Goal: Communication & Community: Participate in discussion

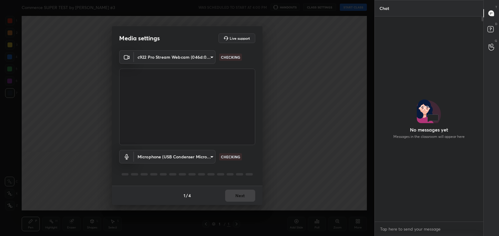
scroll to position [2, 2]
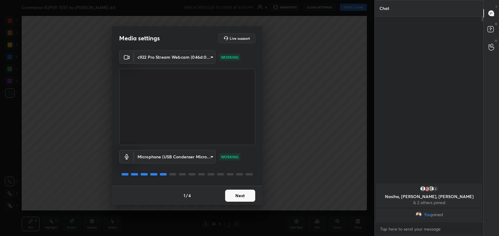
click at [238, 197] on button "Next" at bounding box center [240, 196] width 30 height 12
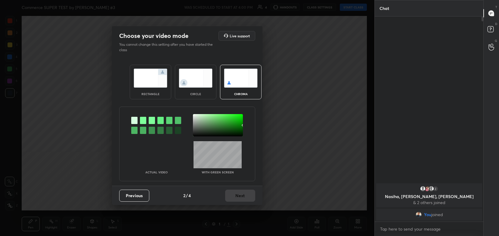
click at [145, 89] on div "rectangle" at bounding box center [151, 82] width 42 height 35
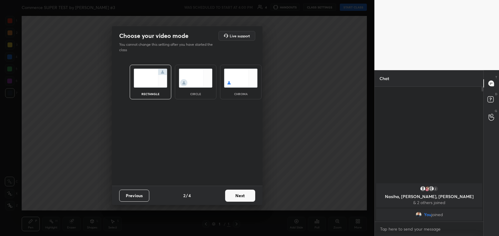
click at [250, 193] on button "Next" at bounding box center [240, 196] width 30 height 12
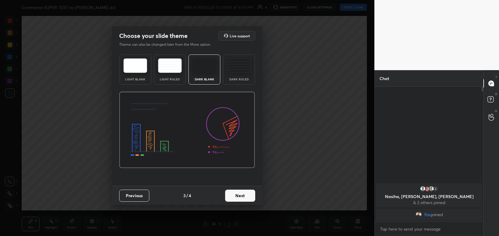
click at [249, 197] on button "Next" at bounding box center [240, 196] width 30 height 12
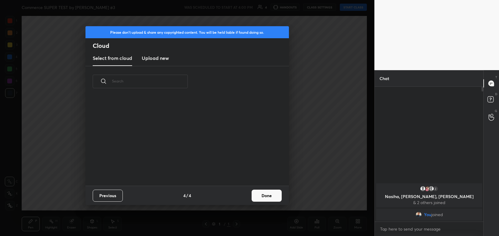
click at [269, 195] on button "Done" at bounding box center [267, 196] width 30 height 12
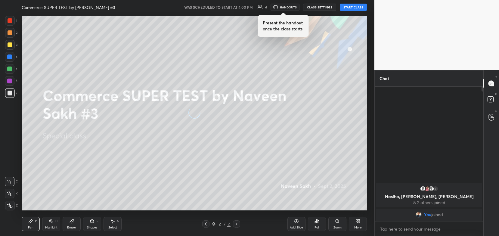
click at [356, 8] on button "START CLASS" at bounding box center [353, 7] width 27 height 7
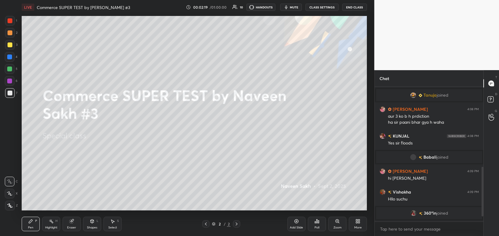
scroll to position [236, 0]
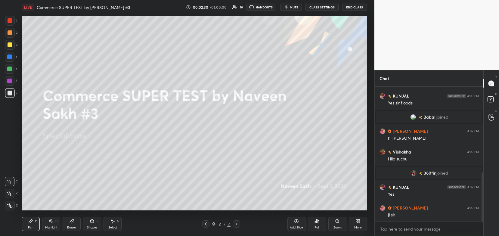
click at [361, 224] on div "More" at bounding box center [358, 224] width 18 height 14
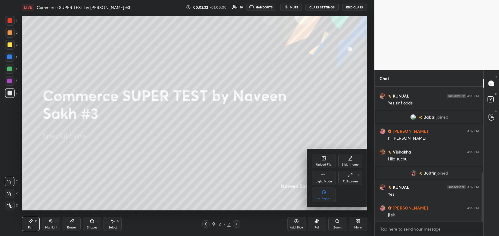
click at [318, 163] on div "Upload File" at bounding box center [324, 164] width 16 height 3
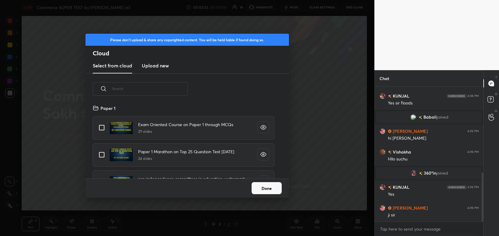
scroll to position [74, 193]
click at [163, 68] on h3 "Upload new" at bounding box center [155, 65] width 27 height 7
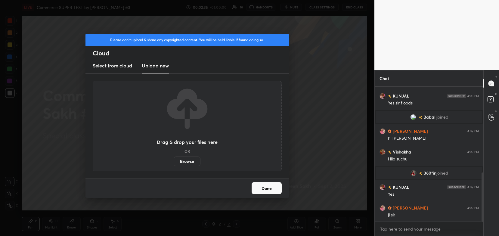
click at [190, 156] on label "Browse" at bounding box center [187, 161] width 27 height 10
click at [174, 156] on input "Browse" at bounding box center [174, 161] width 0 height 10
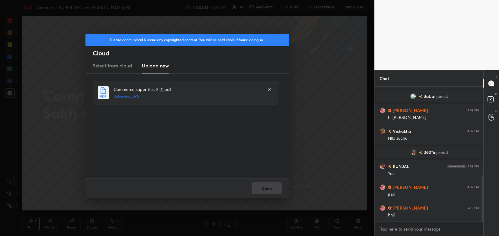
scroll to position [278, 0]
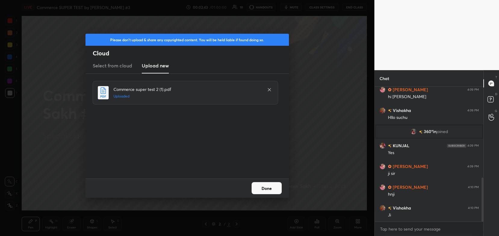
click at [276, 187] on button "Done" at bounding box center [267, 188] width 30 height 12
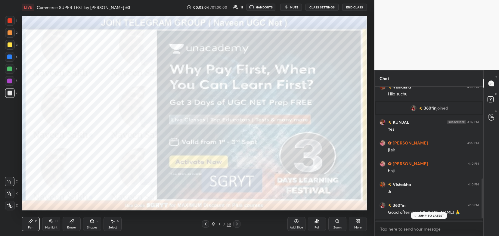
scroll to position [345, 0]
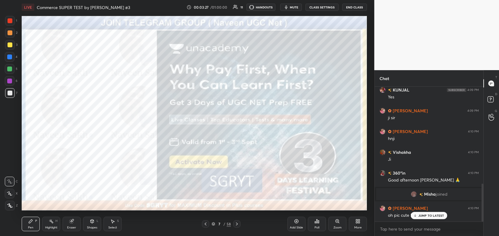
click at [390, 228] on body "1 2 3 4 5 6 7 C X Z C X Z E E Erase all H H LIVE Commerce SUPER TEST by Naveen …" at bounding box center [249, 118] width 499 height 236
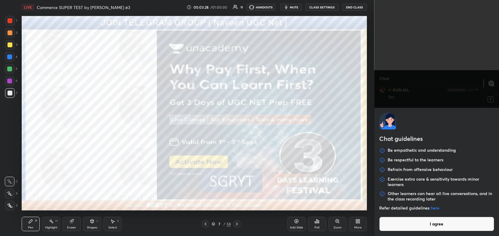
click at [390, 228] on button "I agree" at bounding box center [436, 224] width 115 height 14
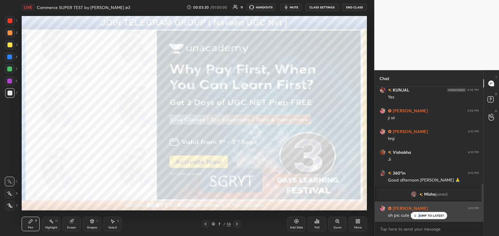
drag, startPoint x: 419, startPoint y: 218, endPoint x: 414, endPoint y: 219, distance: 5.0
click at [414, 219] on div "JUMP TO LATEST" at bounding box center [429, 215] width 36 height 7
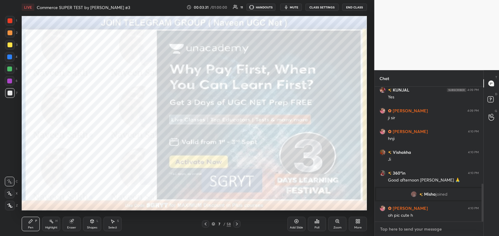
type textarea "x"
click at [408, 230] on textarea at bounding box center [428, 229] width 99 height 10
paste textarea "[URL][DOMAIN_NAME]"
type textarea "[URL][DOMAIN_NAME]"
type textarea "x"
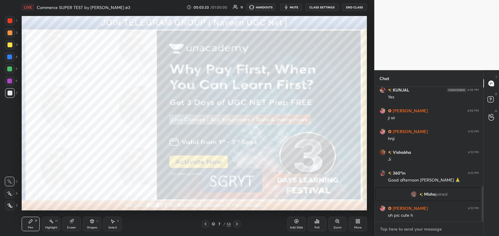
scroll to position [379, 0]
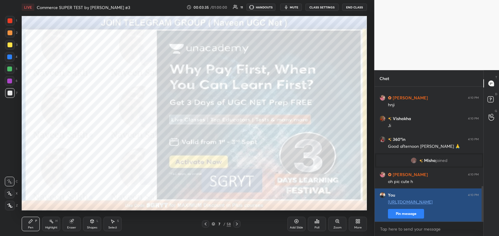
type textarea "x"
click at [414, 213] on button "Pin message" at bounding box center [406, 214] width 36 height 10
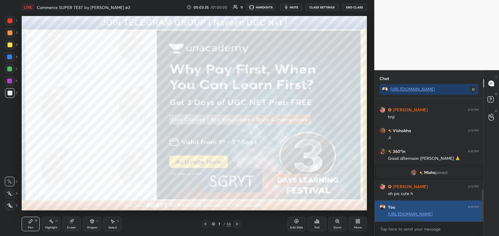
scroll to position [2, 2]
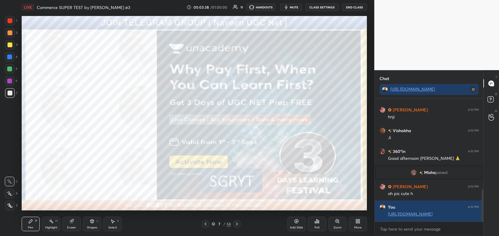
click at [12, 26] on div "1" at bounding box center [11, 21] width 12 height 10
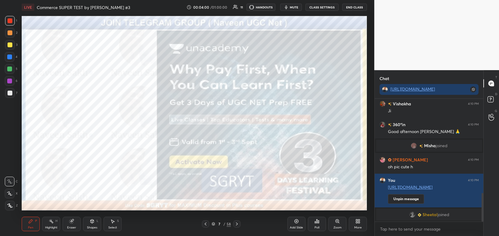
click at [207, 224] on icon at bounding box center [205, 223] width 5 height 5
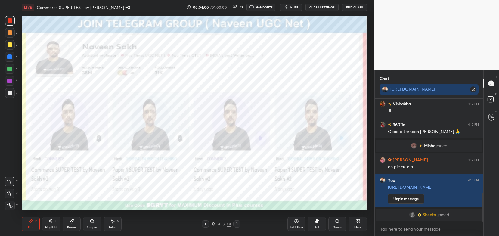
click at [204, 223] on icon at bounding box center [205, 223] width 5 height 5
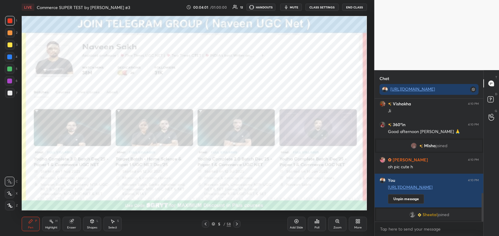
click at [239, 223] on div at bounding box center [236, 223] width 7 height 7
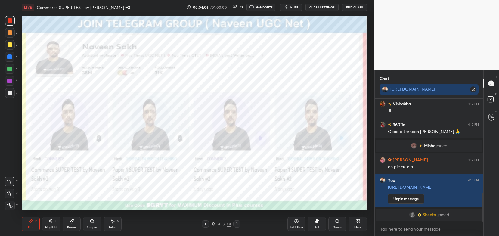
click at [205, 225] on icon at bounding box center [205, 223] width 5 height 5
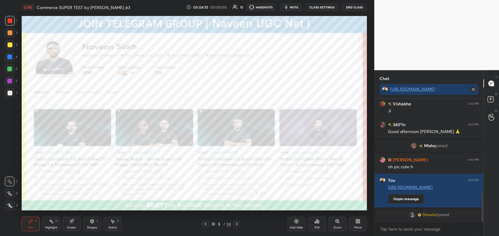
click at [205, 224] on icon at bounding box center [206, 223] width 2 height 3
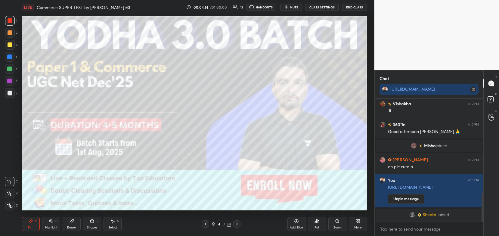
click at [69, 224] on icon at bounding box center [71, 221] width 5 height 5
click at [11, 204] on span "Erase all" at bounding box center [9, 205] width 9 height 4
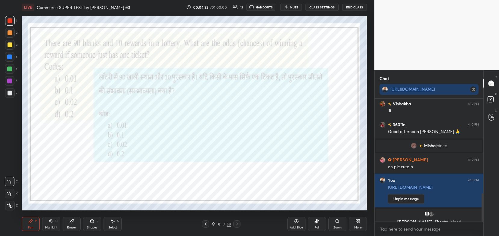
scroll to position [413, 0]
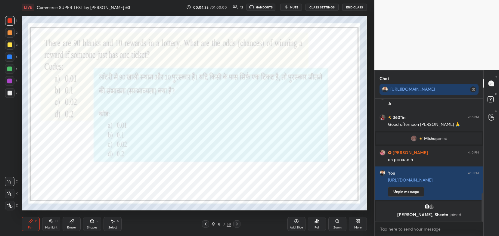
click at [214, 225] on icon at bounding box center [213, 224] width 3 height 1
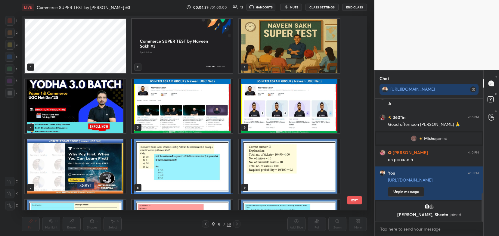
scroll to position [193, 342]
click at [227, 172] on img "grid" at bounding box center [182, 166] width 101 height 54
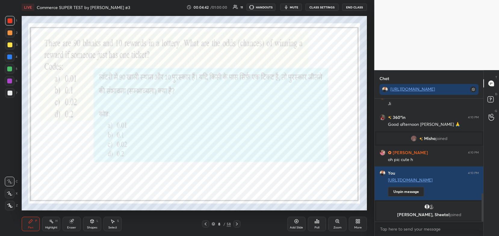
click at [227, 177] on img "grid" at bounding box center [182, 166] width 101 height 54
click at [315, 223] on icon at bounding box center [315, 222] width 1 height 2
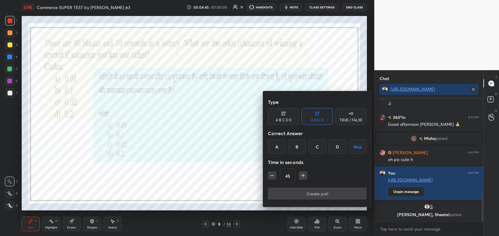
click at [300, 147] on div "B" at bounding box center [297, 146] width 18 height 14
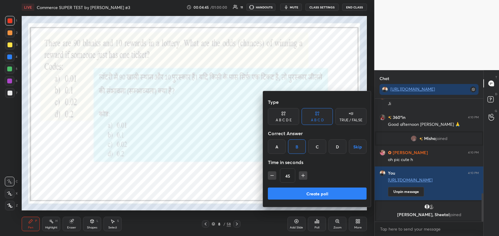
click at [303, 178] on icon "button" at bounding box center [303, 175] width 6 height 6
type input "60"
click at [292, 191] on button "Create poll" at bounding box center [317, 193] width 99 height 12
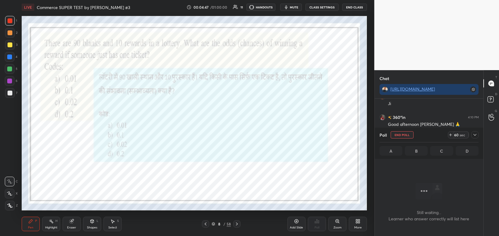
scroll to position [2, 2]
click at [214, 223] on icon at bounding box center [213, 223] width 3 height 2
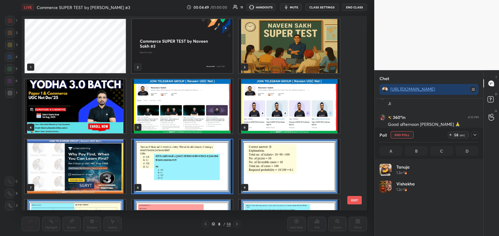
scroll to position [70, 97]
click at [473, 134] on icon at bounding box center [474, 134] width 5 height 5
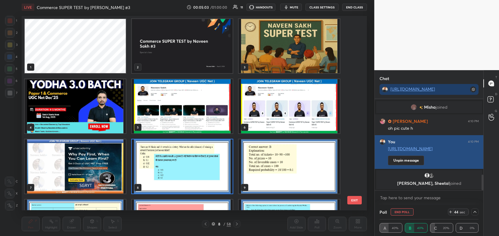
scroll to position [428, 0]
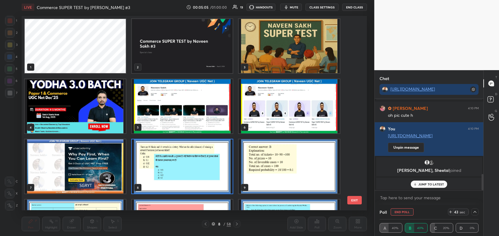
click at [434, 183] on p "JUMP TO LATEST" at bounding box center [431, 184] width 26 height 4
click at [216, 176] on img "grid" at bounding box center [182, 166] width 101 height 54
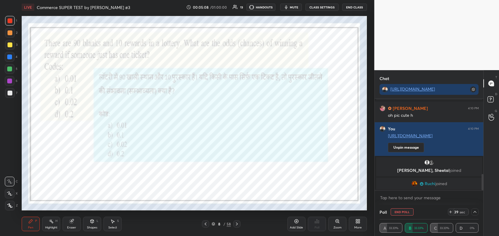
click at [216, 176] on img "grid" at bounding box center [182, 166] width 101 height 54
click at [11, 190] on div at bounding box center [10, 194] width 10 height 10
click at [11, 24] on div at bounding box center [10, 21] width 10 height 10
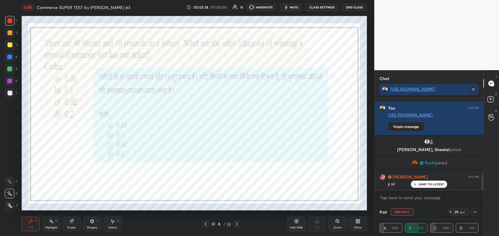
click at [435, 184] on p "JUMP TO LATEST" at bounding box center [431, 184] width 26 height 4
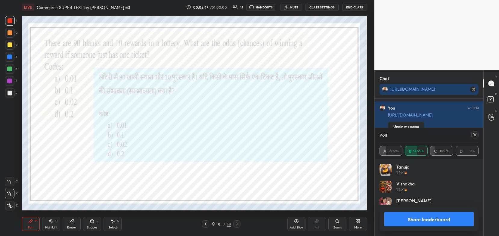
scroll to position [70, 97]
click at [398, 222] on button "Share leaderboard" at bounding box center [429, 219] width 90 height 14
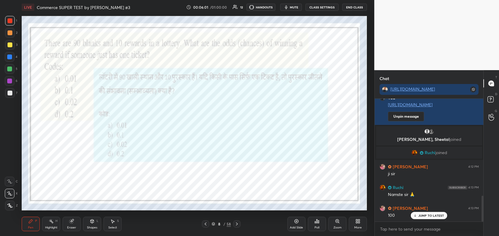
scroll to position [480, 0]
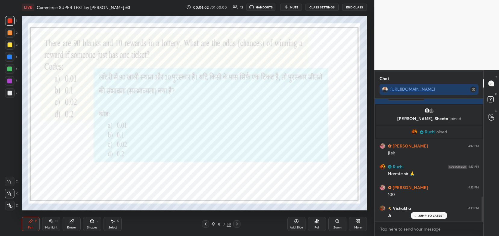
click at [235, 225] on icon at bounding box center [236, 223] width 5 height 5
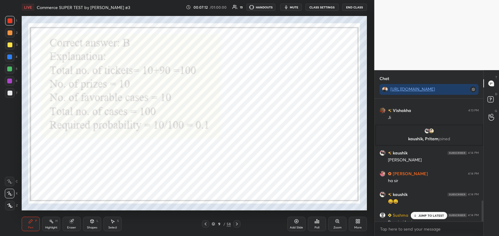
scroll to position [599, 0]
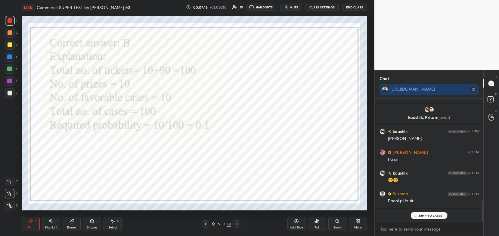
click at [9, 20] on div at bounding box center [10, 20] width 5 height 5
click at [11, 193] on icon at bounding box center [9, 193] width 5 height 4
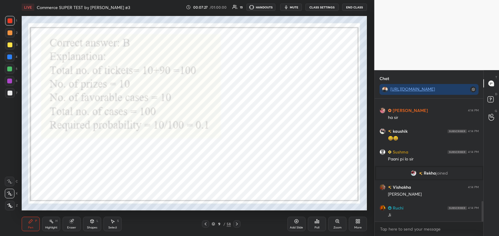
scroll to position [618, 0]
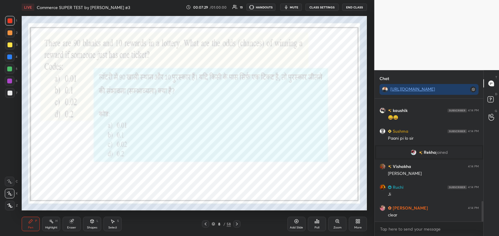
click at [69, 224] on div "Eraser" at bounding box center [72, 224] width 18 height 14
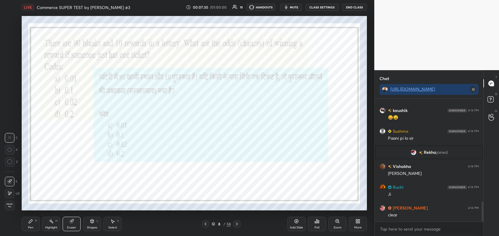
scroll to position [638, 0]
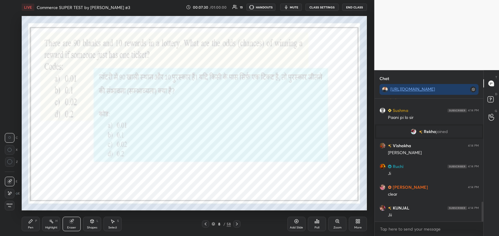
click at [11, 206] on span "Erase all" at bounding box center [9, 205] width 9 height 4
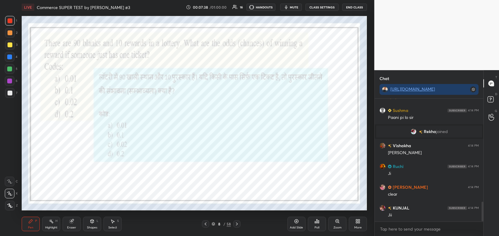
scroll to position [653, 0]
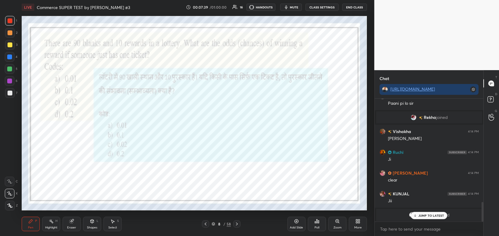
click at [234, 223] on icon at bounding box center [236, 223] width 5 height 5
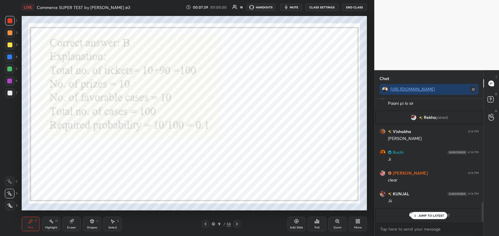
click at [236, 224] on icon at bounding box center [236, 223] width 5 height 5
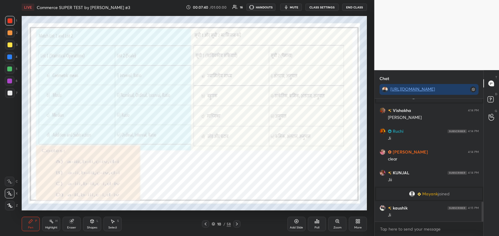
scroll to position [638, 0]
click at [205, 224] on icon at bounding box center [206, 223] width 2 height 3
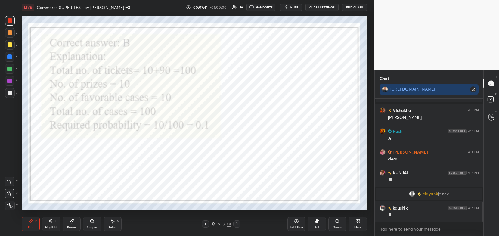
click at [299, 227] on div "Add Slide" at bounding box center [296, 227] width 13 height 3
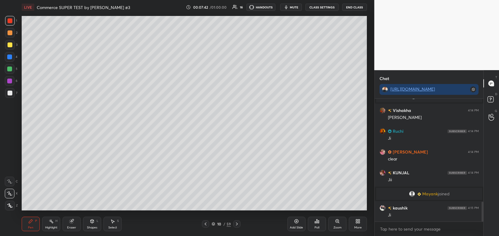
click at [13, 21] on div at bounding box center [10, 21] width 10 height 10
click at [11, 45] on div at bounding box center [10, 44] width 5 height 5
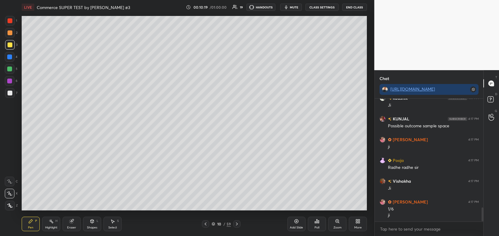
scroll to position [962, 0]
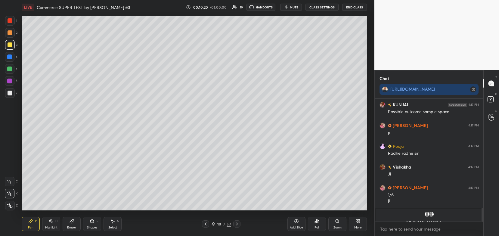
click at [354, 221] on div "More" at bounding box center [358, 224] width 18 height 14
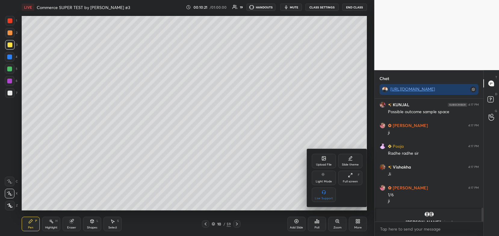
click at [353, 166] on div "Slide theme" at bounding box center [350, 164] width 17 height 3
click at [353, 200] on div "Dark Ruled" at bounding box center [350, 198] width 15 height 3
click at [355, 223] on div at bounding box center [249, 118] width 499 height 236
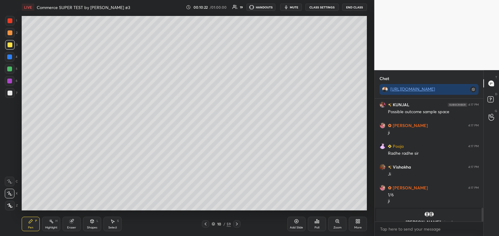
click at [298, 226] on div "Add Slide" at bounding box center [296, 227] width 13 height 3
click at [9, 23] on div at bounding box center [10, 20] width 5 height 5
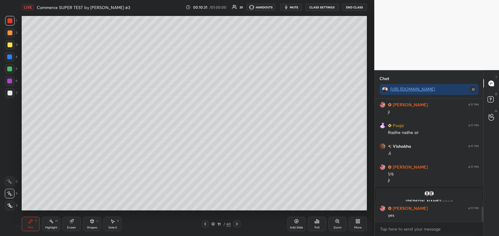
click at [70, 225] on div "Eraser" at bounding box center [72, 224] width 18 height 14
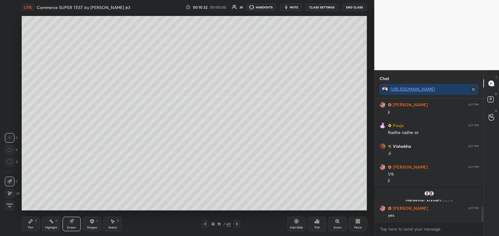
click at [11, 205] on span "Erase all" at bounding box center [9, 205] width 9 height 4
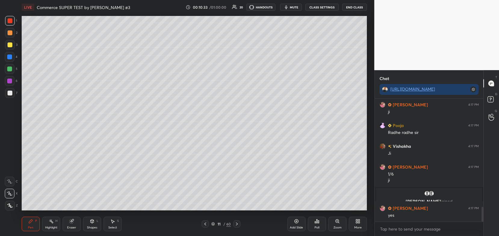
click at [11, 205] on icon at bounding box center [9, 205] width 5 height 4
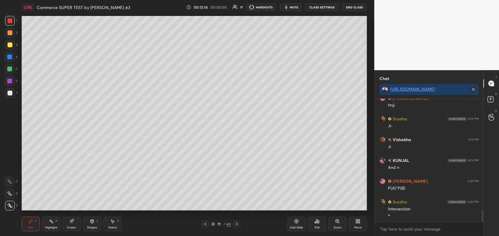
scroll to position [1254, 0]
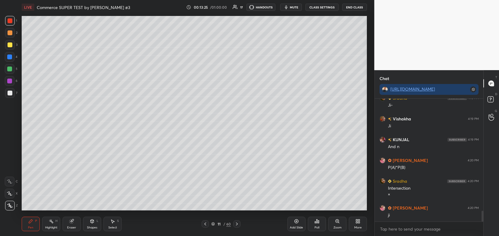
type textarea "x"
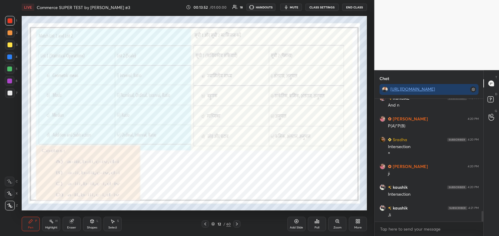
scroll to position [1317, 0]
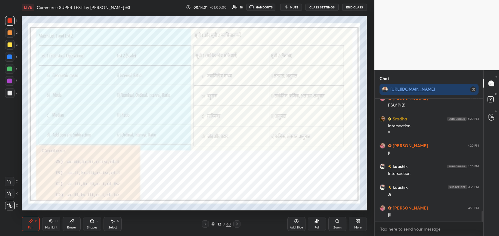
click at [209, 224] on div "12 / 60" at bounding box center [221, 223] width 39 height 7
click at [214, 224] on icon at bounding box center [212, 223] width 3 height 2
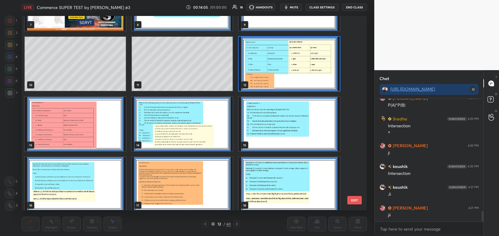
scroll to position [165, 0]
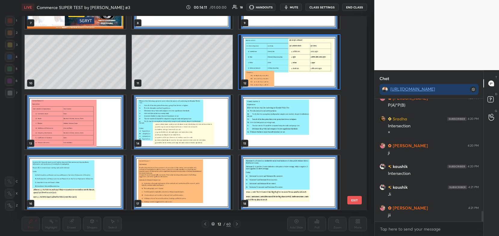
click at [286, 62] on img "grid" at bounding box center [289, 62] width 101 height 54
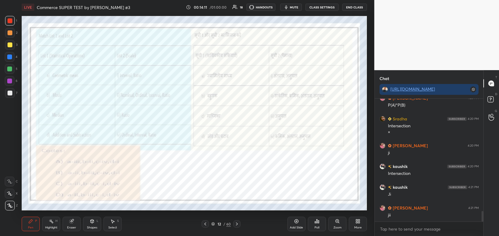
click at [286, 62] on img "grid" at bounding box center [289, 62] width 101 height 54
click at [318, 224] on icon at bounding box center [316, 221] width 5 height 5
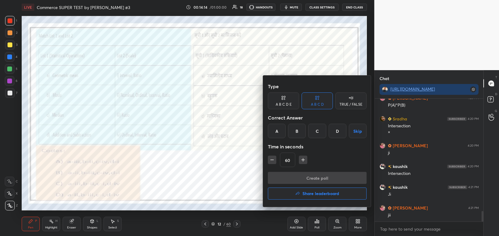
click at [275, 134] on div "A" at bounding box center [277, 131] width 18 height 14
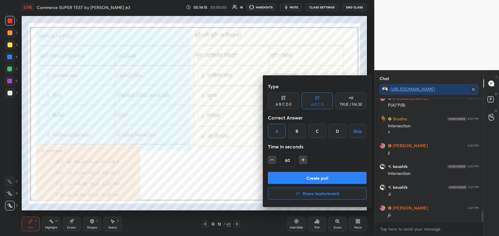
click at [275, 163] on icon "button" at bounding box center [272, 160] width 6 height 6
type input "45"
click at [309, 174] on button "Create poll" at bounding box center [317, 178] width 99 height 12
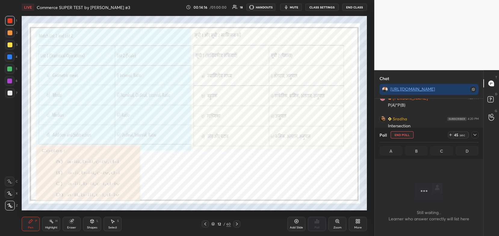
scroll to position [40, 107]
click at [477, 134] on icon at bounding box center [474, 134] width 5 height 5
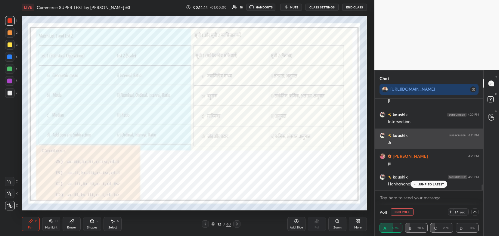
scroll to position [1389, 0]
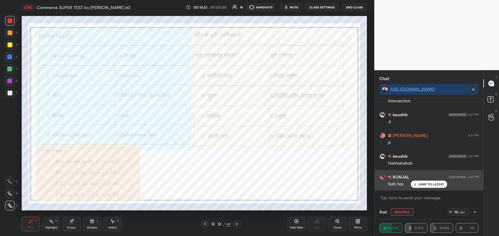
click at [427, 187] on div "JUMP TO LATEST" at bounding box center [429, 184] width 36 height 7
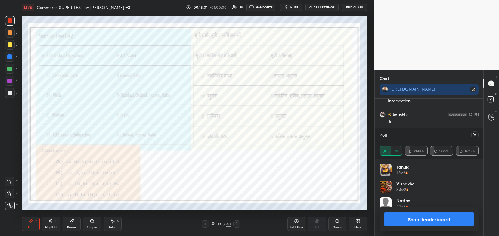
scroll to position [2, 2]
click at [424, 219] on button "Share leaderboard" at bounding box center [429, 219] width 90 height 14
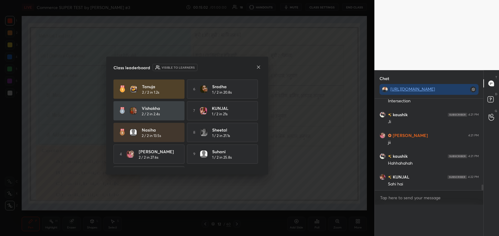
scroll to position [0, 0]
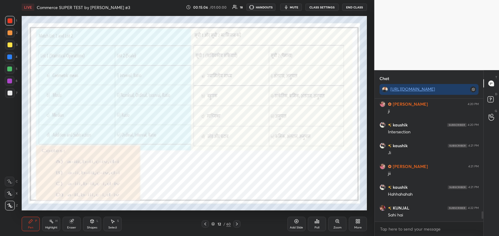
click at [214, 225] on icon at bounding box center [213, 224] width 4 height 4
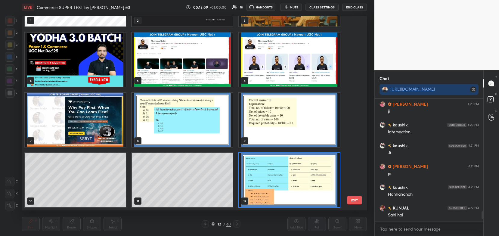
click at [263, 173] on img "grid" at bounding box center [289, 180] width 101 height 54
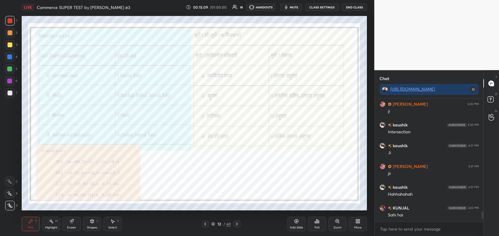
click at [263, 173] on img "grid" at bounding box center [289, 180] width 101 height 54
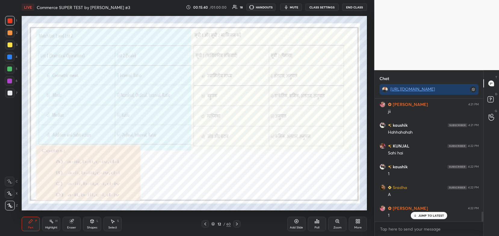
click at [235, 220] on div "Pen P Highlight H Eraser Shapes L Select S 12 / 60 Add Slide Poll Zoom More" at bounding box center [194, 224] width 345 height 24
click at [238, 223] on icon at bounding box center [236, 223] width 5 height 5
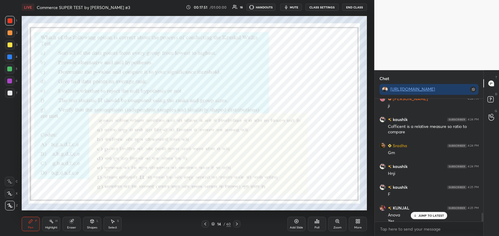
scroll to position [1618, 0]
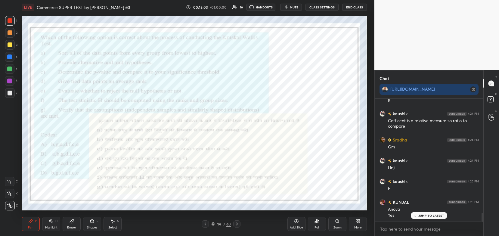
click at [294, 5] on span "mute" at bounding box center [294, 7] width 8 height 4
click at [294, 5] on span "unmute" at bounding box center [293, 7] width 13 height 4
click at [215, 224] on icon at bounding box center [213, 224] width 4 height 4
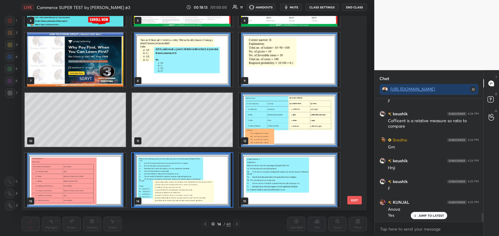
scroll to position [1639, 0]
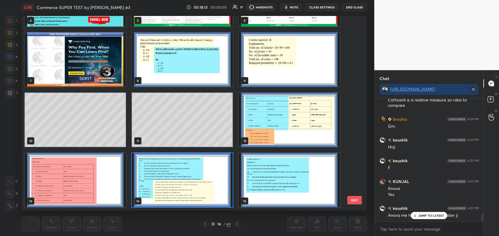
click at [219, 208] on div "14" at bounding box center [182, 180] width 107 height 60
click at [212, 179] on img "grid" at bounding box center [182, 180] width 101 height 54
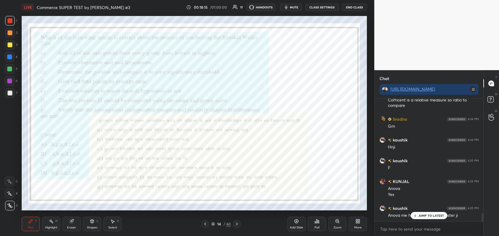
click at [212, 179] on img "grid" at bounding box center [182, 180] width 101 height 54
click at [320, 226] on div "Poll" at bounding box center [317, 224] width 18 height 14
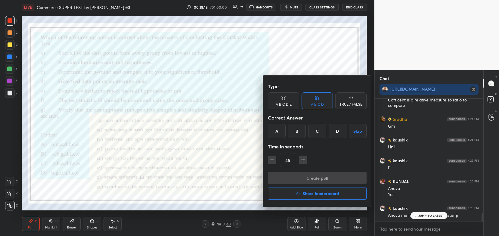
click at [283, 130] on div "A" at bounding box center [277, 131] width 18 height 14
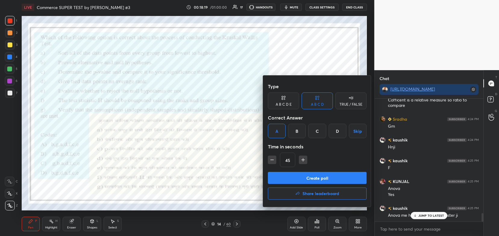
click at [330, 178] on button "Create poll" at bounding box center [317, 178] width 99 height 12
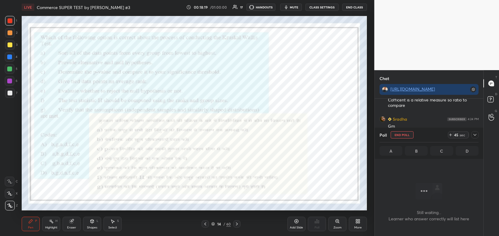
scroll to position [40, 107]
click at [474, 133] on icon at bounding box center [474, 134] width 5 height 5
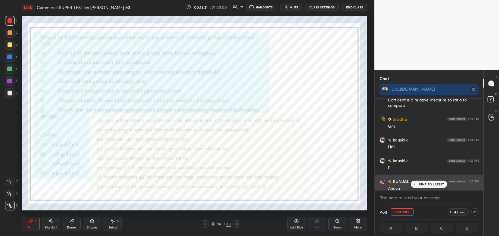
scroll to position [0, 2]
click at [428, 184] on p "JUMP TO LATEST" at bounding box center [431, 184] width 26 height 4
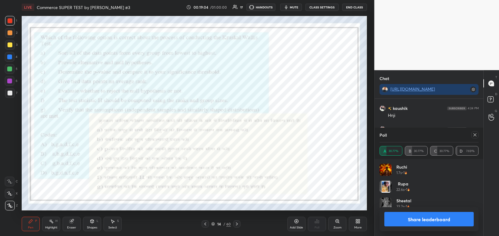
scroll to position [70, 97]
click at [403, 220] on button "Share leaderboard" at bounding box center [429, 219] width 90 height 14
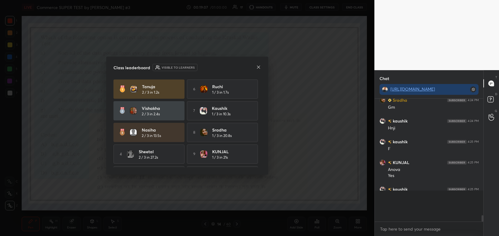
scroll to position [119, 107]
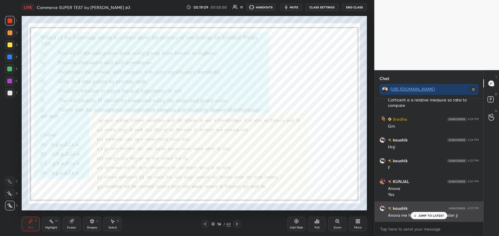
click at [411, 213] on div "Anova me hi f12/ f22 hota h master ji" at bounding box center [433, 215] width 91 height 6
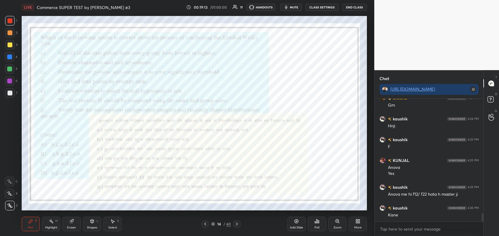
click at [69, 227] on div "Eraser" at bounding box center [71, 227] width 9 height 3
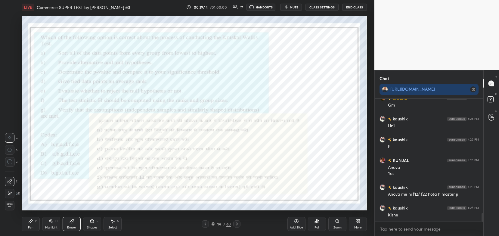
click at [10, 207] on span "Erase all" at bounding box center [9, 205] width 9 height 4
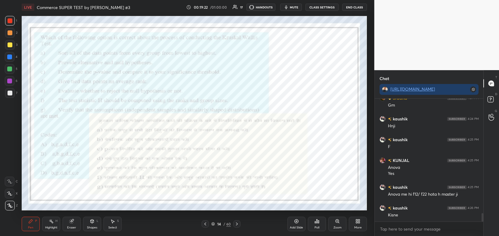
click at [213, 227] on div "14 / 60" at bounding box center [221, 223] width 20 height 5
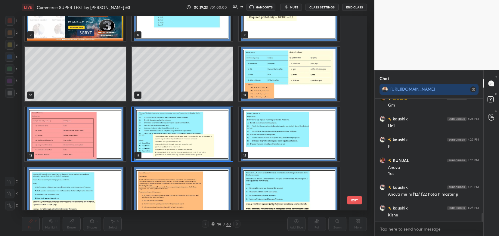
scroll to position [164, 0]
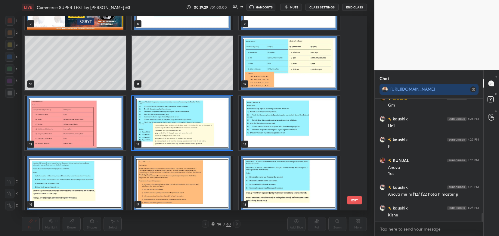
click at [208, 120] on img "grid" at bounding box center [182, 123] width 101 height 54
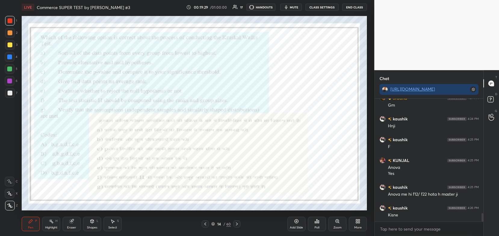
click at [208, 120] on img "grid" at bounding box center [182, 123] width 101 height 54
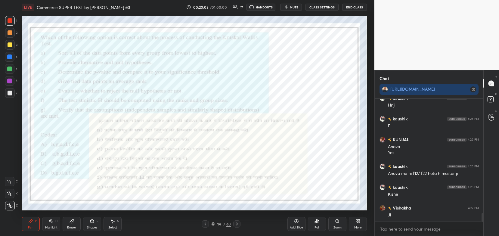
scroll to position [1695, 0]
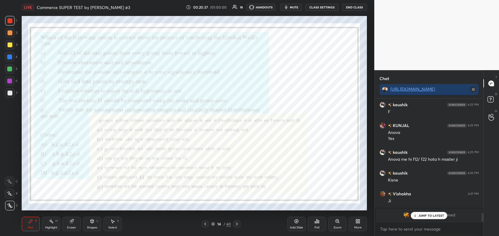
click at [426, 216] on p "JUMP TO LATEST" at bounding box center [431, 216] width 26 height 4
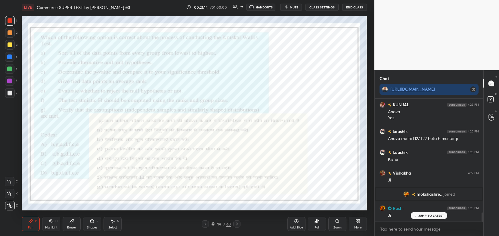
scroll to position [1564, 0]
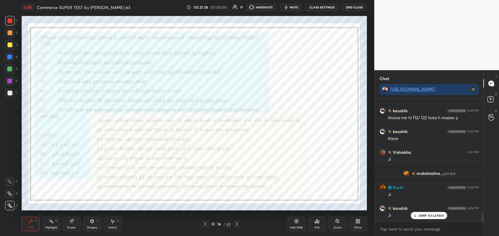
click at [68, 224] on div "Eraser" at bounding box center [72, 224] width 18 height 14
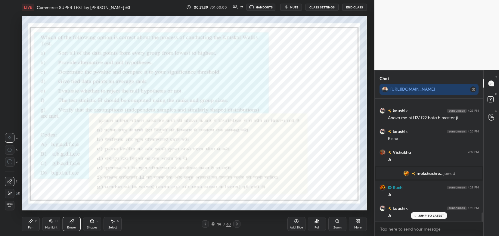
click at [11, 202] on div "Erase all" at bounding box center [10, 206] width 10 height 10
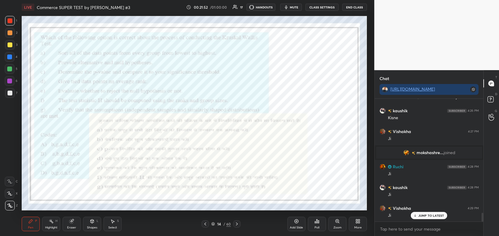
scroll to position [1606, 0]
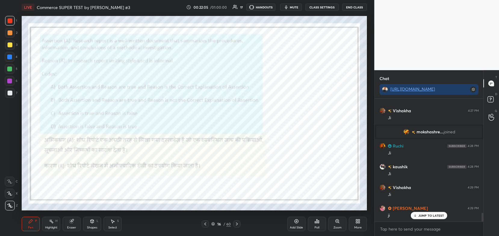
click at [213, 224] on icon at bounding box center [213, 224] width 4 height 4
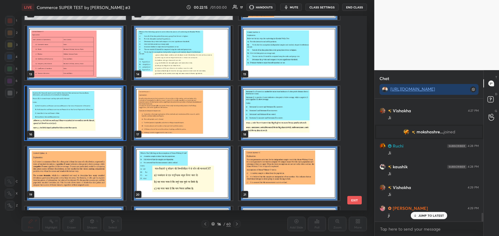
scroll to position [1620, 0]
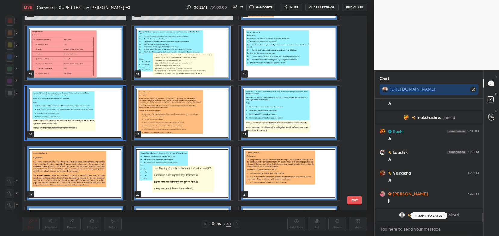
click at [117, 123] on img "grid" at bounding box center [75, 113] width 101 height 54
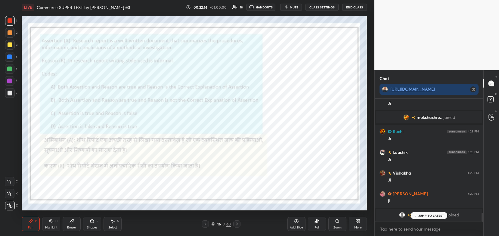
click at [117, 123] on img "grid" at bounding box center [75, 113] width 101 height 54
click at [315, 229] on div "Poll" at bounding box center [316, 227] width 5 height 3
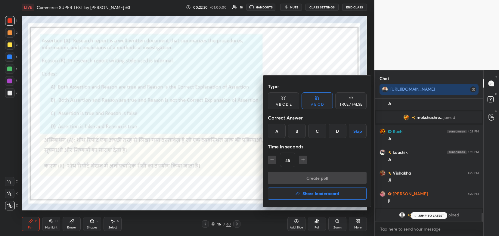
click at [317, 132] on div "C" at bounding box center [317, 131] width 18 height 14
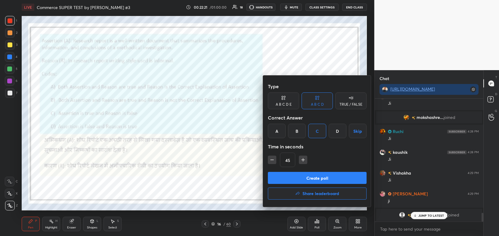
click at [308, 174] on button "Create poll" at bounding box center [317, 178] width 99 height 12
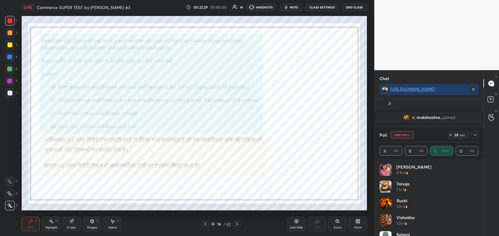
scroll to position [1652, 0]
click at [472, 134] on icon at bounding box center [474, 134] width 5 height 5
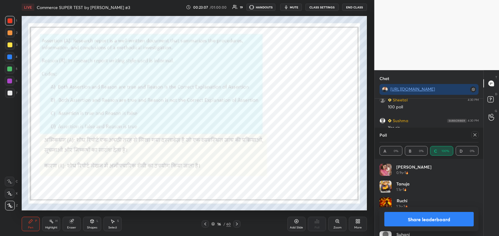
scroll to position [70, 97]
click at [431, 220] on button "Share leaderboard" at bounding box center [429, 219] width 90 height 14
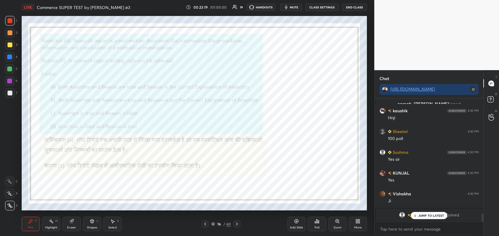
click at [238, 226] on icon at bounding box center [236, 223] width 5 height 5
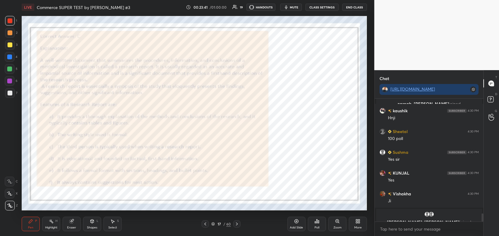
click at [68, 220] on div "Eraser" at bounding box center [72, 224] width 18 height 14
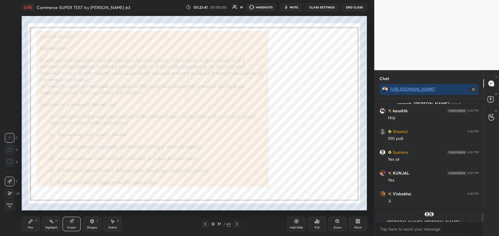
click at [9, 202] on div "Erase all" at bounding box center [10, 206] width 10 height 10
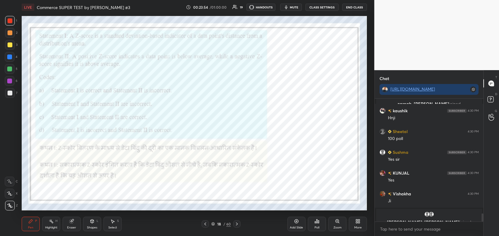
click at [214, 225] on icon at bounding box center [212, 224] width 3 height 1
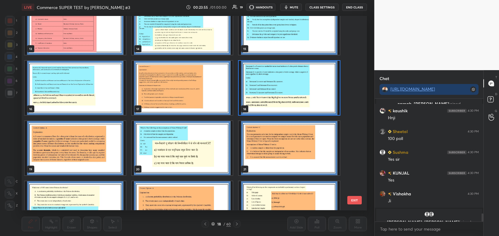
scroll to position [261, 0]
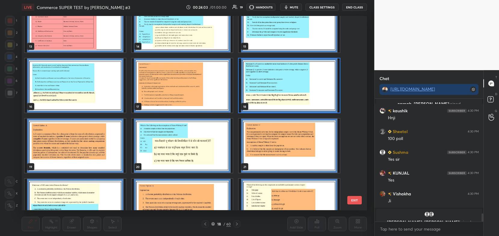
click at [273, 94] on img "grid" at bounding box center [289, 86] width 101 height 54
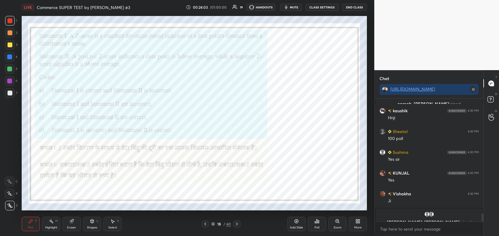
click at [273, 94] on img "grid" at bounding box center [289, 86] width 101 height 54
click at [214, 224] on icon at bounding box center [213, 224] width 4 height 4
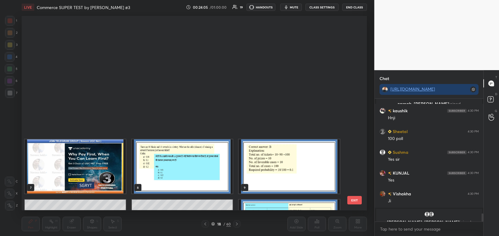
scroll to position [193, 342]
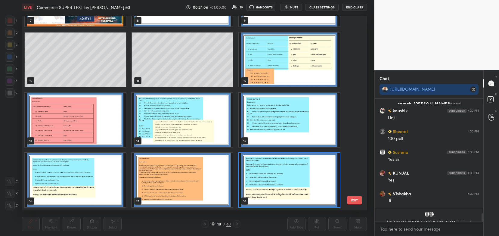
click at [214, 224] on icon at bounding box center [213, 224] width 4 height 4
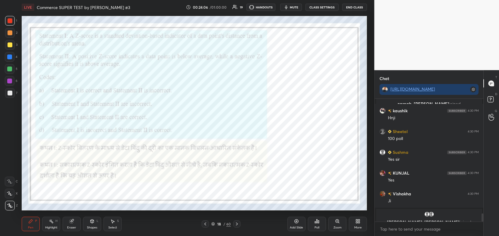
scroll to position [0, 0]
click at [314, 224] on div "Poll" at bounding box center [317, 224] width 18 height 14
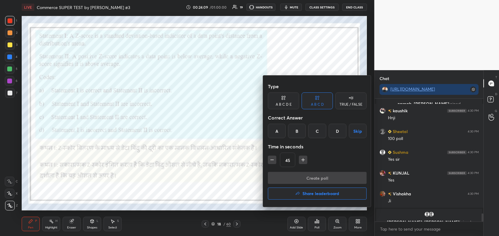
click at [270, 133] on div "A" at bounding box center [277, 131] width 18 height 14
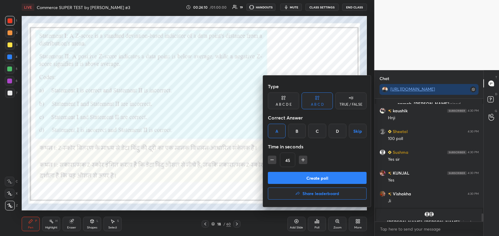
click at [290, 172] on button "Create poll" at bounding box center [317, 178] width 99 height 12
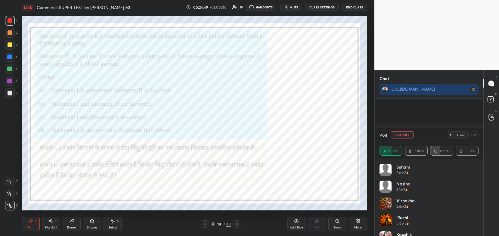
scroll to position [1791, 0]
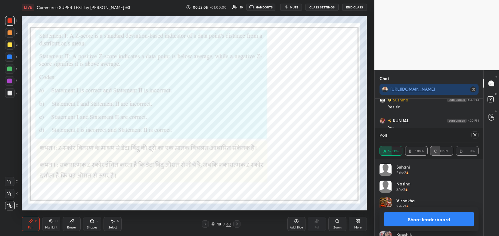
click at [419, 221] on button "Share leaderboard" at bounding box center [429, 219] width 90 height 14
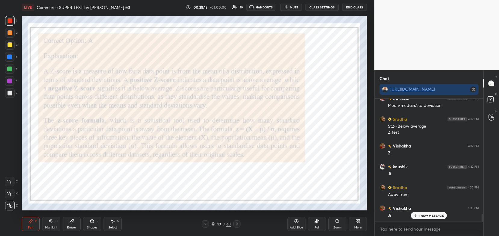
scroll to position [1890, 0]
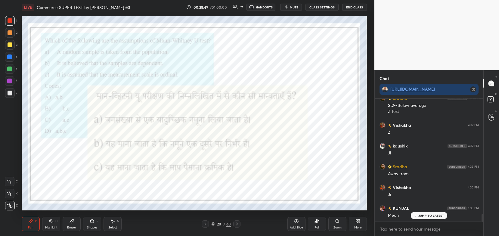
click at [212, 224] on icon at bounding box center [212, 224] width 3 height 1
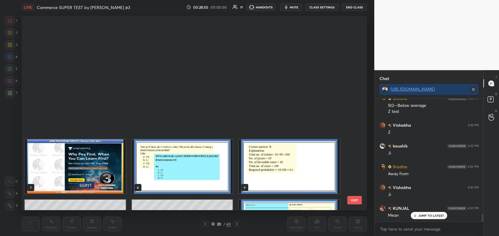
scroll to position [193, 342]
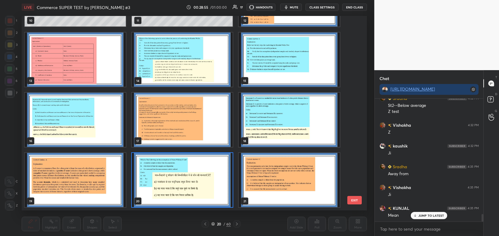
click at [221, 185] on img "grid" at bounding box center [182, 180] width 101 height 54
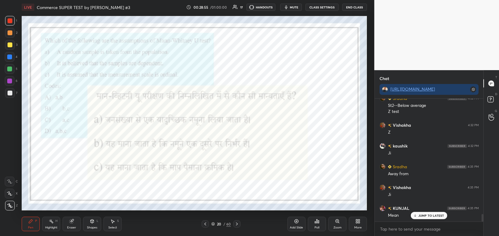
click at [221, 185] on img "grid" at bounding box center [182, 180] width 101 height 54
click at [319, 223] on icon at bounding box center [318, 221] width 1 height 3
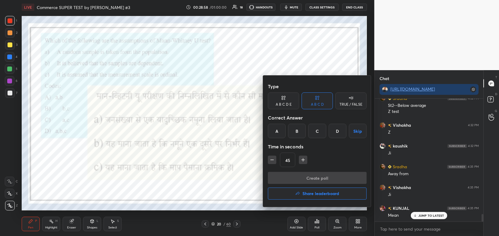
click at [319, 132] on div "C" at bounding box center [317, 131] width 18 height 14
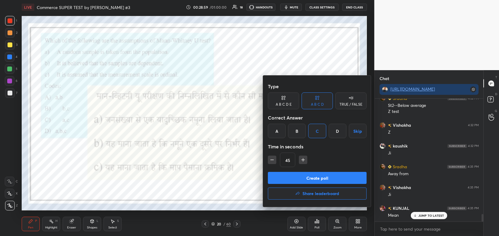
click at [308, 176] on button "Create poll" at bounding box center [317, 178] width 99 height 12
type textarea "x"
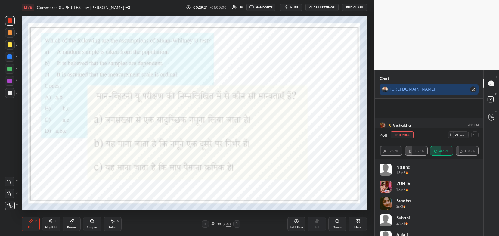
scroll to position [1942, 0]
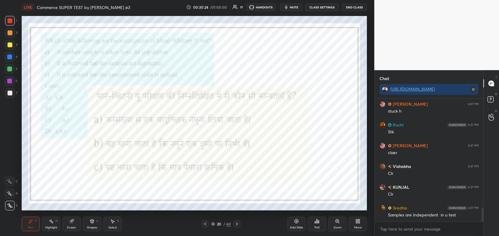
scroll to position [970, 0]
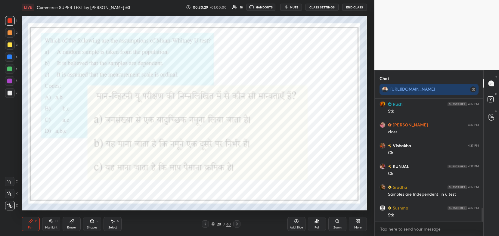
click at [214, 224] on icon at bounding box center [213, 224] width 4 height 4
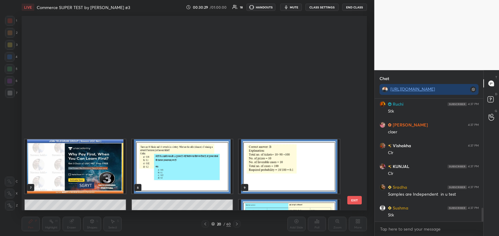
scroll to position [193, 342]
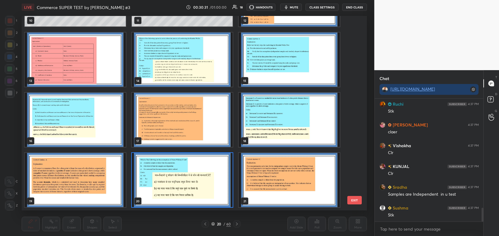
click at [214, 224] on icon at bounding box center [213, 224] width 4 height 4
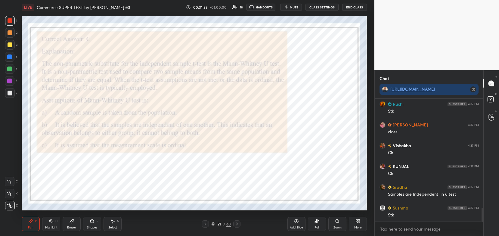
click at [71, 223] on icon at bounding box center [71, 221] width 4 height 4
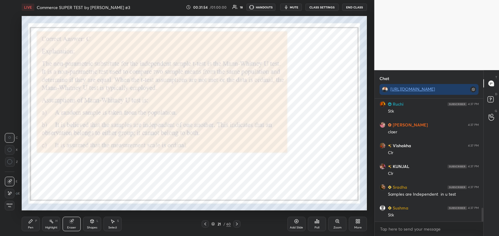
click at [8, 211] on div "1 2 3 4 5 6 7 C X Z C X Z E E Erase all H H LIVE Commerce SUPER TEST by [PERSON…" at bounding box center [184, 118] width 369 height 236
click at [10, 205] on span "Erase all" at bounding box center [9, 205] width 9 height 4
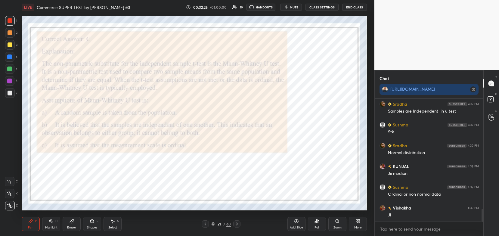
scroll to position [1074, 0]
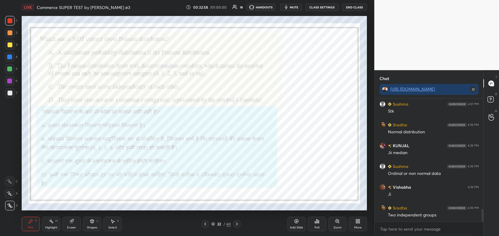
click at [213, 224] on icon at bounding box center [212, 223] width 3 height 2
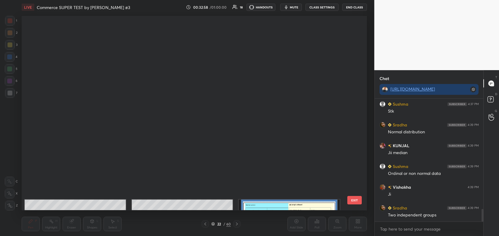
scroll to position [193, 342]
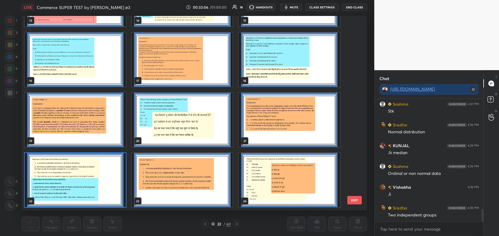
click at [118, 173] on img "grid" at bounding box center [75, 180] width 101 height 54
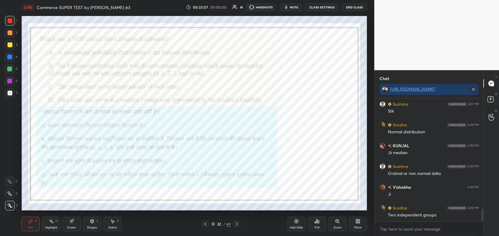
click at [320, 225] on div "Poll" at bounding box center [317, 224] width 18 height 14
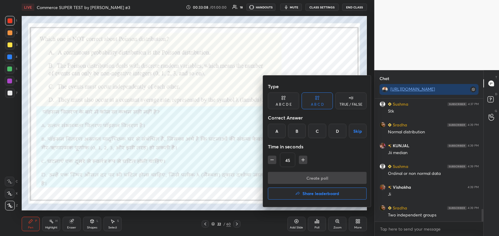
click at [277, 129] on div "A" at bounding box center [277, 131] width 18 height 14
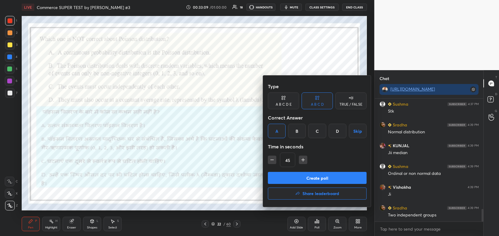
click at [294, 178] on button "Create poll" at bounding box center [317, 178] width 99 height 12
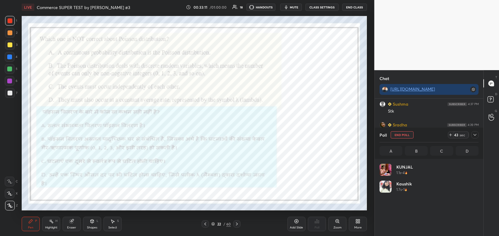
scroll to position [2, 2]
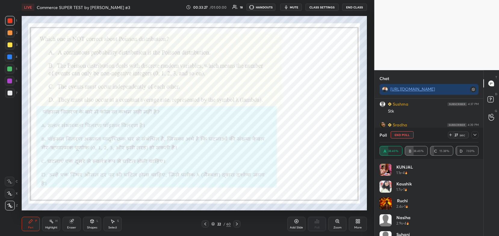
click at [475, 134] on icon at bounding box center [474, 134] width 5 height 5
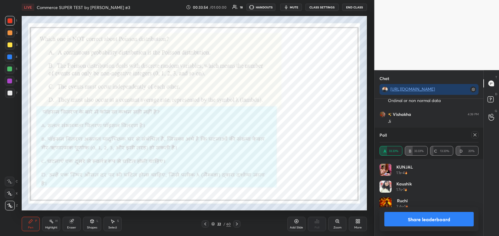
scroll to position [70, 97]
click at [394, 221] on button "Share leaderboard" at bounding box center [429, 219] width 90 height 14
type textarea "x"
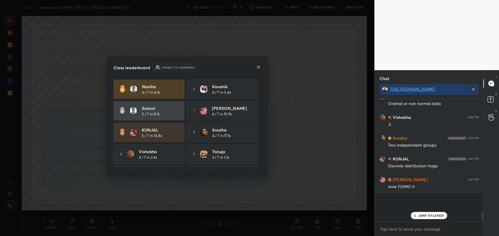
scroll to position [0, 0]
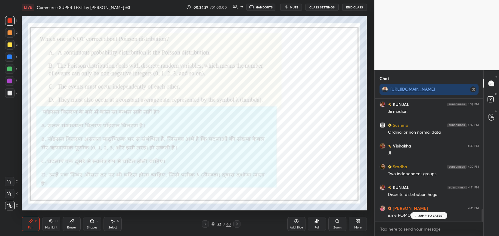
click at [216, 226] on div "22 / 60" at bounding box center [221, 223] width 20 height 5
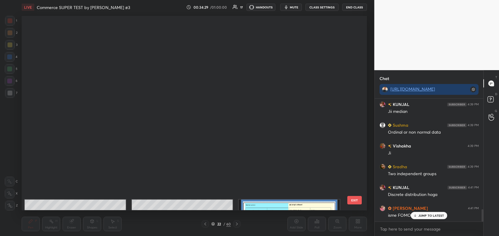
scroll to position [193, 342]
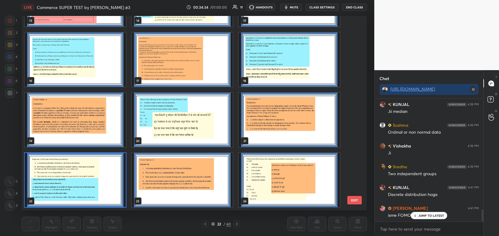
click at [118, 170] on img "grid" at bounding box center [75, 180] width 101 height 54
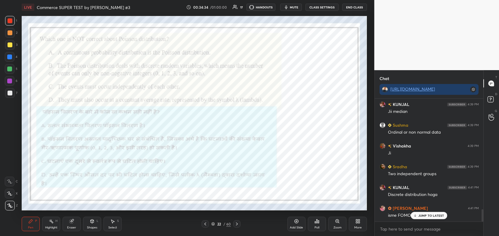
click at [118, 170] on img "grid" at bounding box center [75, 180] width 101 height 54
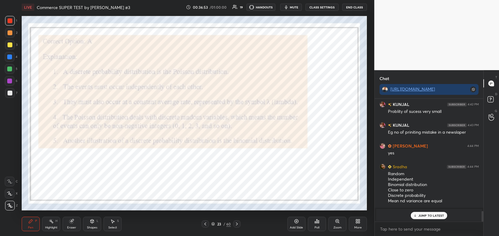
scroll to position [1026, 0]
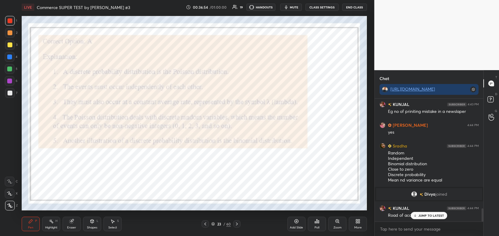
click at [70, 228] on div "Eraser" at bounding box center [71, 227] width 9 height 3
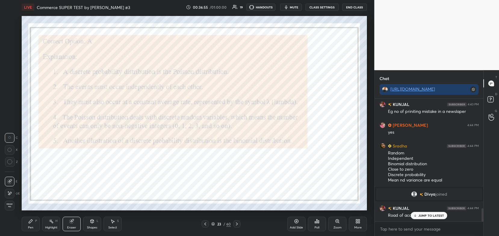
click at [11, 205] on span "Erase all" at bounding box center [9, 205] width 9 height 4
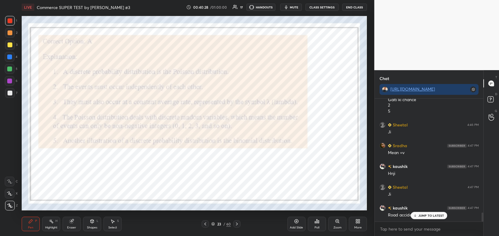
scroll to position [1562, 0]
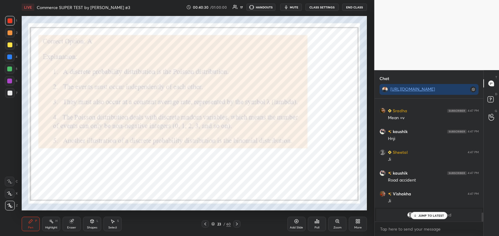
click at [238, 222] on icon at bounding box center [236, 223] width 5 height 5
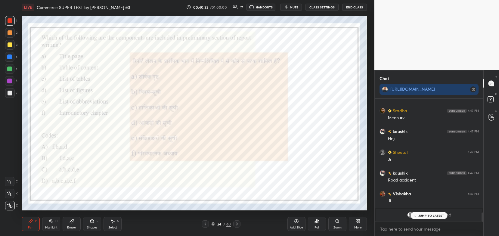
click at [213, 223] on icon at bounding box center [212, 223] width 3 height 2
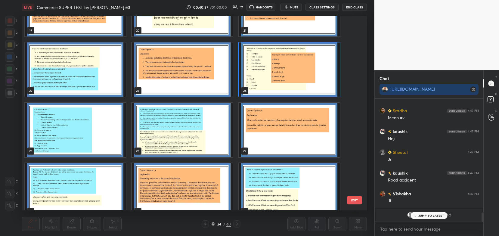
scroll to position [400, 0]
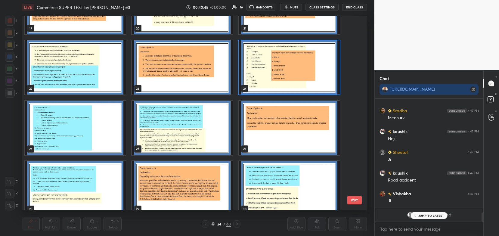
click at [307, 88] on img "grid" at bounding box center [289, 68] width 101 height 54
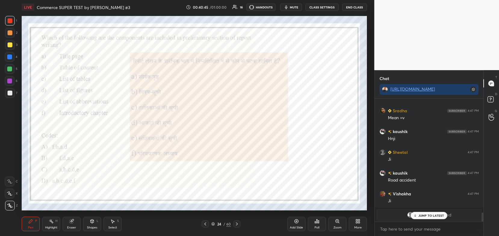
click at [307, 88] on img "grid" at bounding box center [289, 68] width 101 height 54
click at [318, 222] on icon at bounding box center [318, 221] width 1 height 3
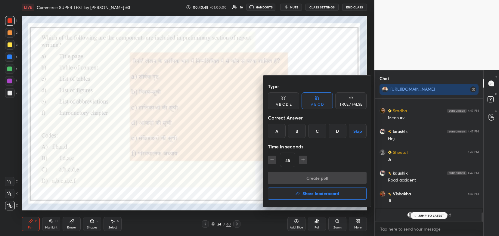
click at [316, 130] on div "C" at bounding box center [317, 131] width 18 height 14
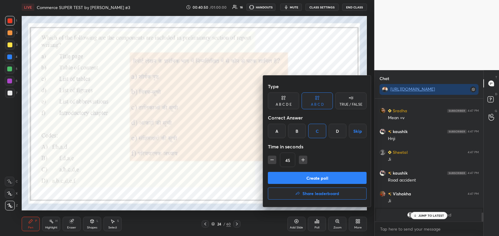
click at [304, 159] on icon "button" at bounding box center [303, 160] width 6 height 6
type input "60"
click at [310, 178] on button "Create poll" at bounding box center [317, 178] width 99 height 12
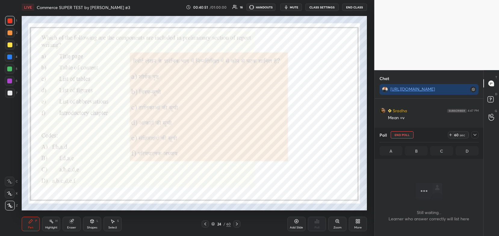
scroll to position [40, 107]
click at [215, 223] on div "24 / 60" at bounding box center [221, 223] width 20 height 5
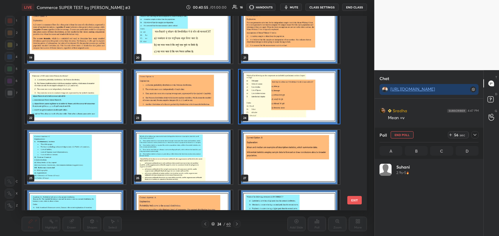
scroll to position [2, 2]
click at [476, 136] on icon at bounding box center [474, 134] width 5 height 5
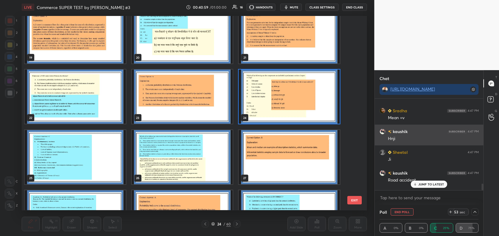
scroll to position [0, 2]
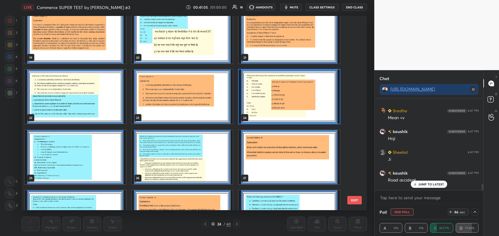
click at [289, 102] on img "grid" at bounding box center [289, 97] width 101 height 54
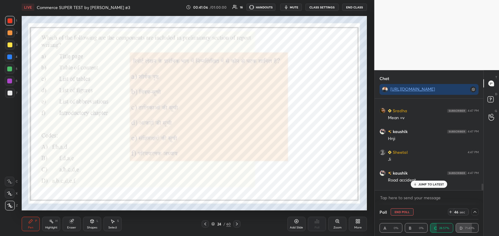
click at [289, 102] on img "grid" at bounding box center [289, 97] width 101 height 54
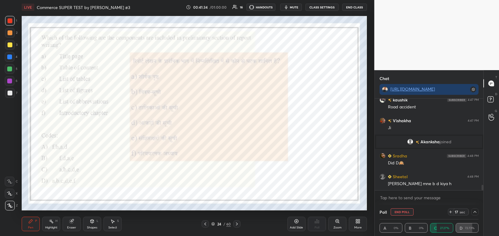
scroll to position [1487, 0]
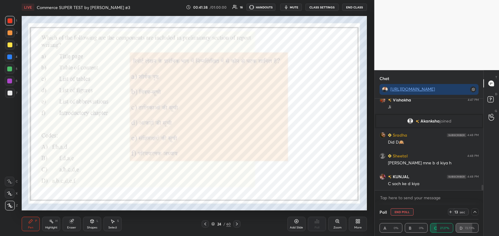
click at [474, 212] on icon at bounding box center [474, 211] width 5 height 5
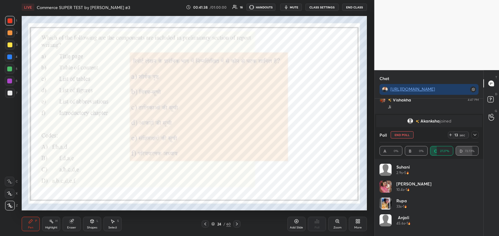
scroll to position [70, 97]
click at [474, 135] on icon at bounding box center [474, 135] width 3 height 2
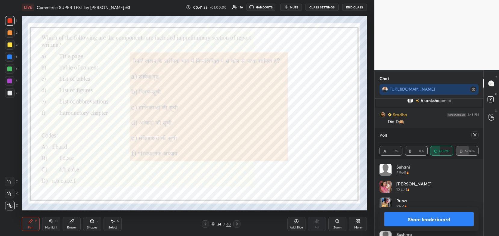
click at [405, 222] on button "Share leaderboard" at bounding box center [429, 219] width 90 height 14
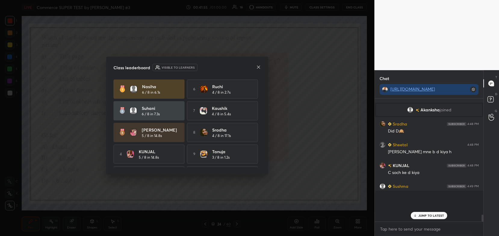
scroll to position [1480, 0]
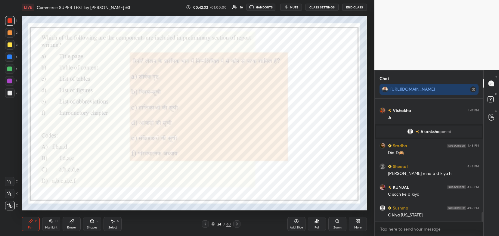
click at [237, 224] on icon at bounding box center [236, 223] width 5 height 5
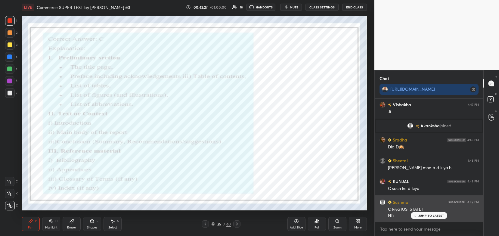
click at [420, 216] on p "JUMP TO LATEST" at bounding box center [431, 216] width 26 height 4
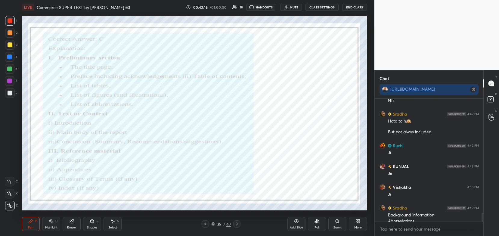
scroll to position [1603, 0]
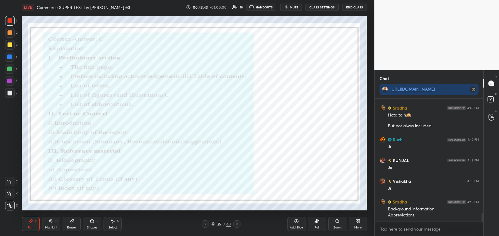
click at [206, 227] on div at bounding box center [205, 223] width 7 height 7
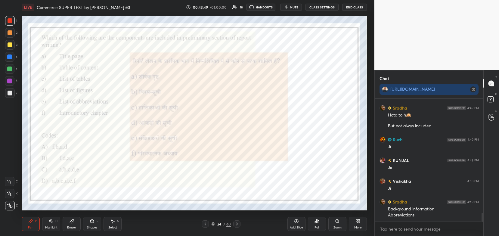
click at [234, 220] on div at bounding box center [236, 223] width 7 height 7
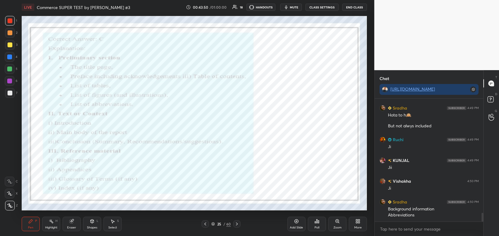
click at [235, 223] on icon at bounding box center [236, 223] width 5 height 5
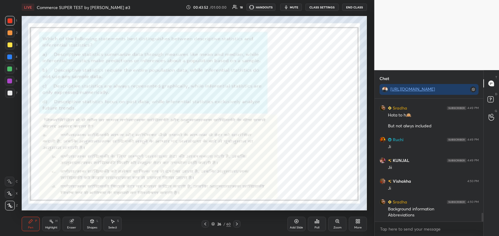
click at [214, 226] on div "26 / 60" at bounding box center [221, 223] width 20 height 5
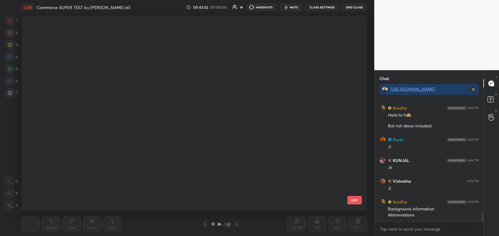
scroll to position [193, 342]
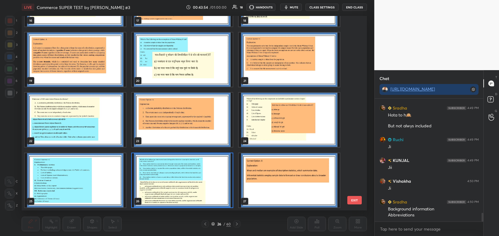
click at [219, 182] on img "grid" at bounding box center [182, 180] width 101 height 54
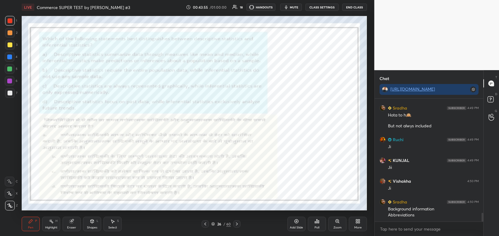
click at [221, 182] on img "grid" at bounding box center [182, 180] width 101 height 54
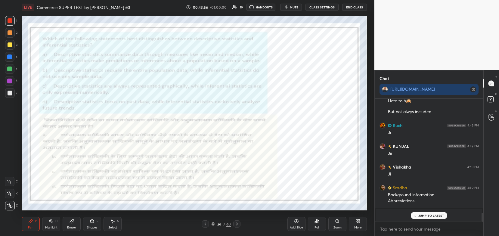
click at [316, 223] on icon at bounding box center [315, 222] width 1 height 2
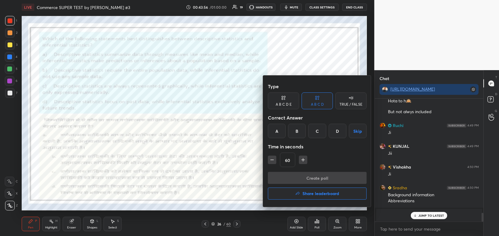
click at [277, 132] on div "A" at bounding box center [277, 131] width 18 height 14
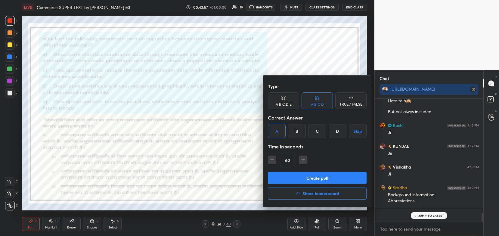
click at [297, 178] on button "Create poll" at bounding box center [317, 178] width 99 height 12
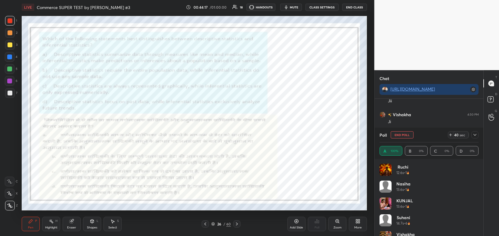
scroll to position [1616, 0]
click at [473, 135] on icon at bounding box center [474, 134] width 5 height 5
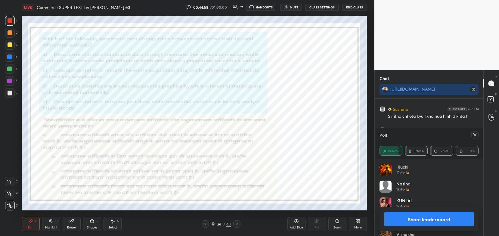
scroll to position [70, 97]
click at [438, 222] on button "Share leaderboard" at bounding box center [429, 219] width 90 height 14
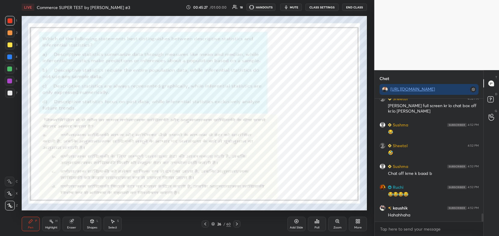
scroll to position [1777, 0]
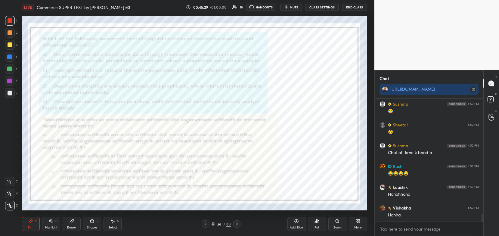
click at [75, 227] on div "Eraser" at bounding box center [71, 227] width 9 height 3
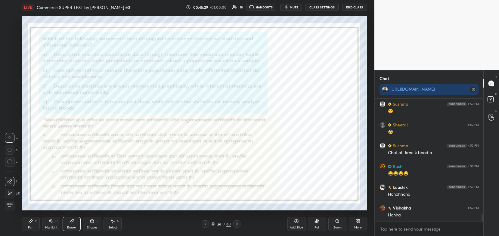
scroll to position [1797, 0]
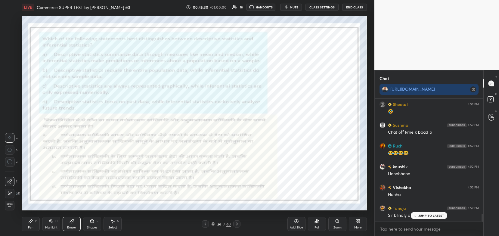
click at [12, 206] on span "Erase all" at bounding box center [9, 205] width 9 height 4
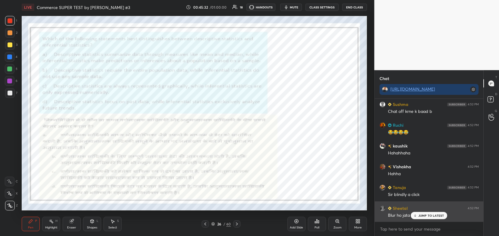
click at [420, 218] on div "JUMP TO LATEST" at bounding box center [429, 215] width 36 height 7
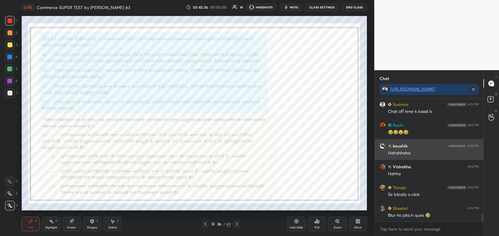
scroll to position [1839, 0]
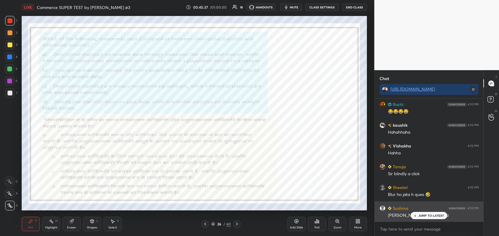
click at [421, 214] on p "JUMP TO LATEST" at bounding box center [431, 216] width 26 height 4
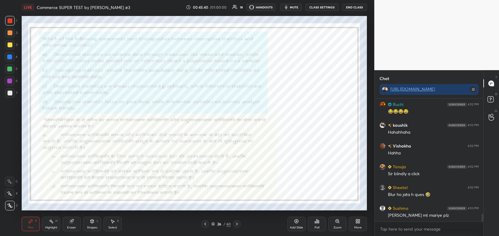
click at [70, 224] on div "Eraser" at bounding box center [72, 224] width 18 height 14
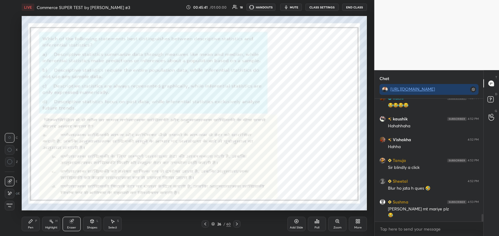
click at [10, 202] on div "Erase all" at bounding box center [10, 206] width 10 height 10
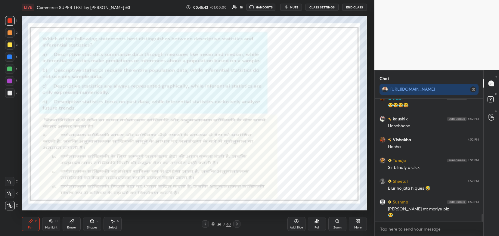
scroll to position [1866, 0]
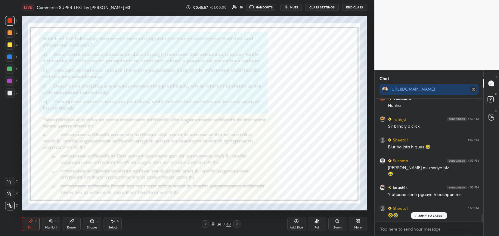
click at [237, 225] on icon at bounding box center [236, 223] width 5 height 5
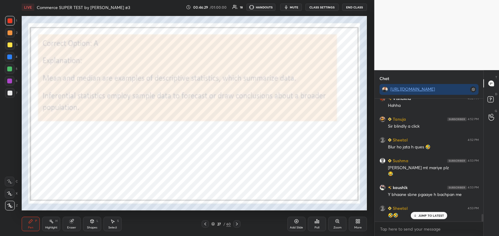
click at [205, 221] on div at bounding box center [205, 223] width 7 height 7
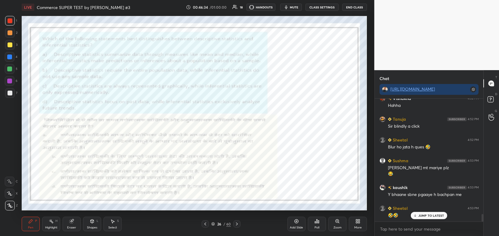
scroll to position [1907, 0]
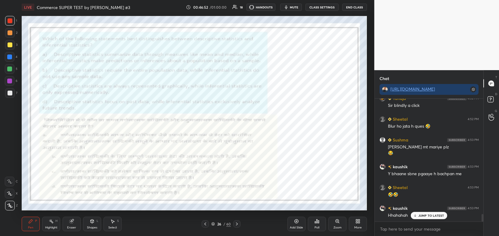
click at [236, 224] on icon at bounding box center [236, 223] width 5 height 5
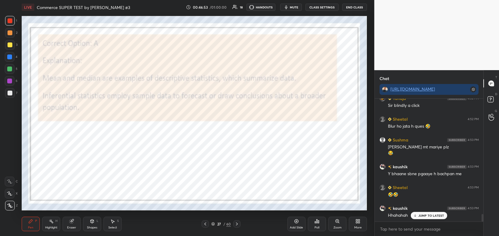
click at [236, 224] on icon at bounding box center [236, 223] width 5 height 5
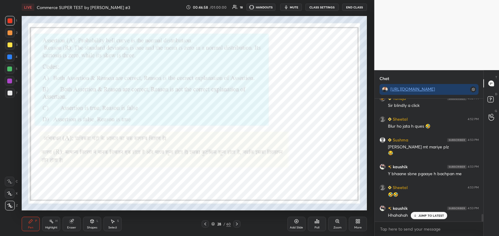
click at [213, 224] on icon at bounding box center [212, 223] width 3 height 2
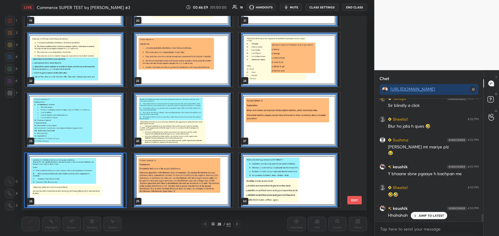
scroll to position [193, 342]
click at [116, 168] on img "grid" at bounding box center [75, 180] width 101 height 54
click at [116, 169] on img "grid" at bounding box center [75, 180] width 101 height 54
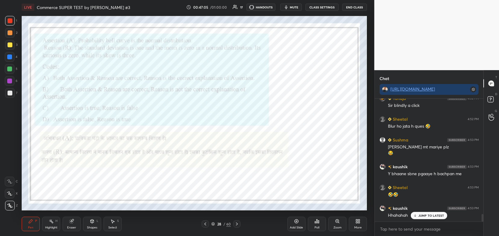
click at [316, 223] on icon at bounding box center [316, 221] width 1 height 4
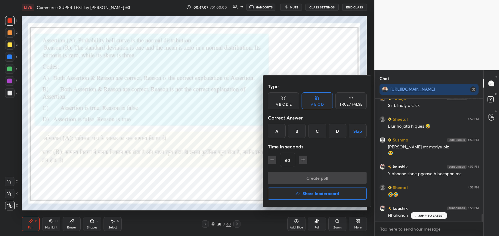
click at [277, 129] on div "A" at bounding box center [277, 131] width 18 height 14
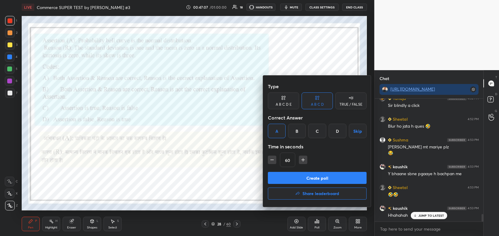
click at [296, 176] on button "Create poll" at bounding box center [317, 178] width 99 height 12
type textarea "x"
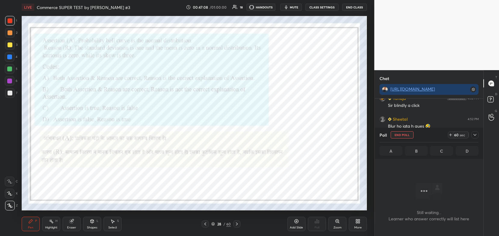
scroll to position [2, 2]
click at [414, 56] on video at bounding box center [436, 35] width 125 height 70
click at [476, 135] on icon at bounding box center [474, 134] width 5 height 5
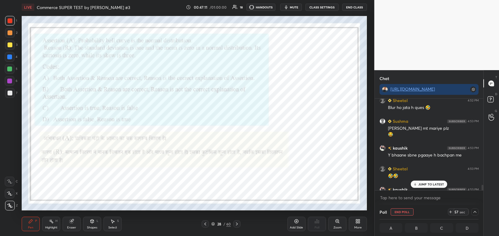
scroll to position [1934, 0]
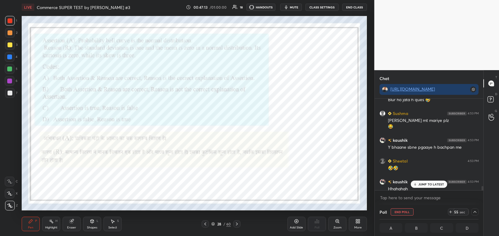
click at [421, 182] on div "JUMP TO LATEST" at bounding box center [429, 184] width 36 height 7
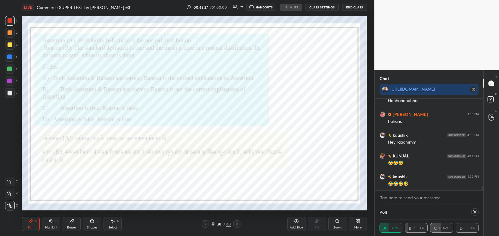
scroll to position [2104, 0]
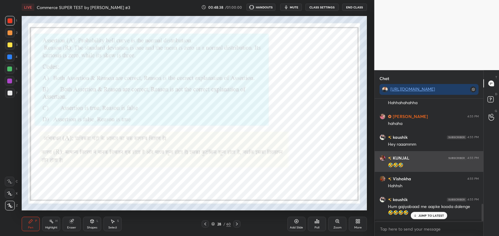
scroll to position [737, 0]
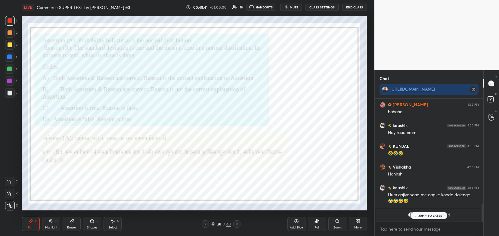
click at [430, 213] on div "JUMP TO LATEST" at bounding box center [429, 215] width 36 height 7
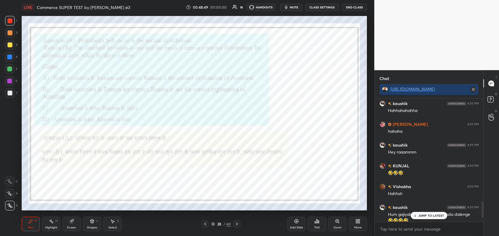
scroll to position [819, 0]
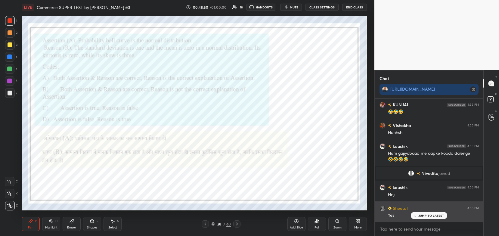
click at [420, 214] on p "JUMP TO LATEST" at bounding box center [431, 216] width 26 height 4
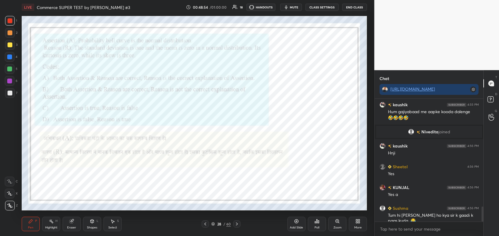
scroll to position [881, 0]
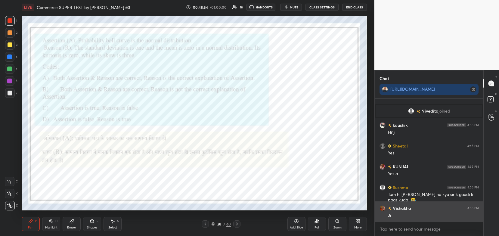
click at [429, 215] on div "Vishakha 4:55 PM Hahhsh kaushik 4:55 PM Hum gajiyabaad me aapke kooda dalenge 🤣…" at bounding box center [429, 160] width 109 height 123
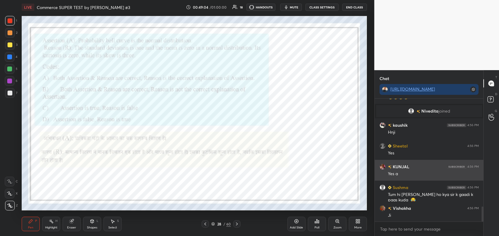
scroll to position [902, 0]
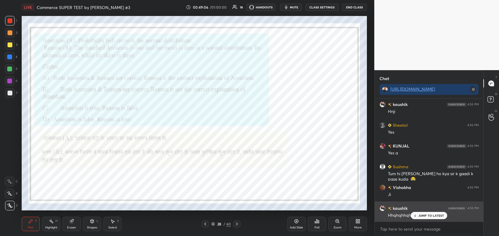
click at [423, 215] on p "JUMP TO LATEST" at bounding box center [431, 216] width 26 height 4
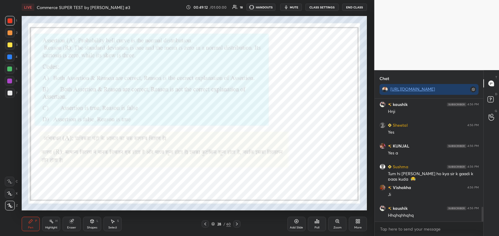
click at [75, 221] on div "Eraser" at bounding box center [72, 224] width 18 height 14
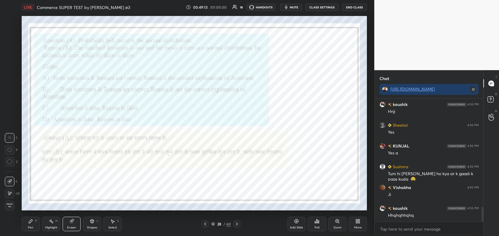
click at [8, 206] on span "Erase all" at bounding box center [9, 205] width 9 height 4
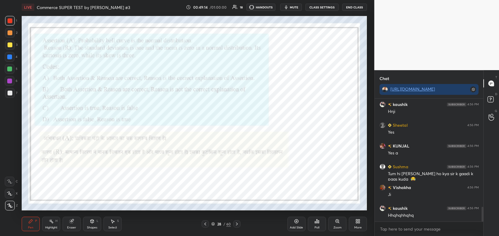
click at [11, 193] on icon at bounding box center [9, 193] width 5 height 4
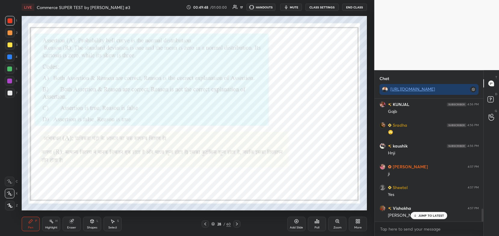
scroll to position [1054, 0]
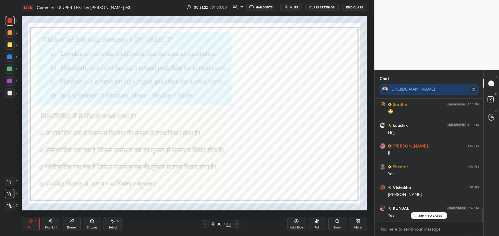
click at [212, 222] on icon at bounding box center [213, 224] width 4 height 4
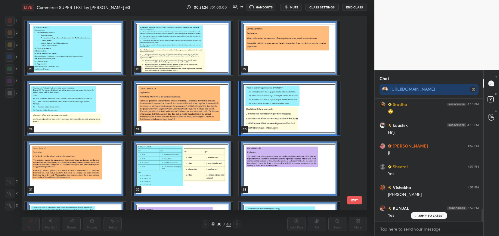
scroll to position [483, 0]
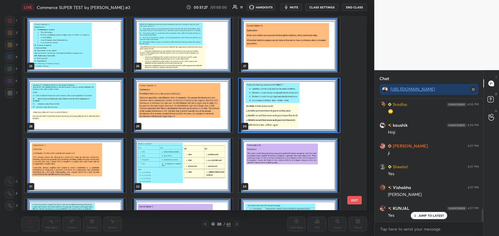
click at [271, 115] on img "grid" at bounding box center [289, 105] width 101 height 54
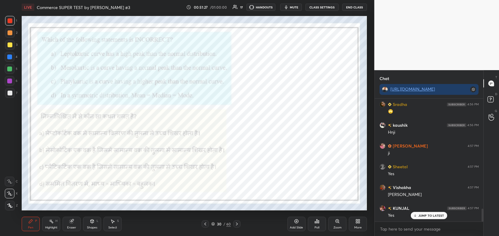
click at [271, 115] on img "grid" at bounding box center [289, 105] width 101 height 54
click at [210, 222] on div "30 / 60" at bounding box center [221, 223] width 39 height 7
click at [213, 224] on icon at bounding box center [213, 224] width 4 height 4
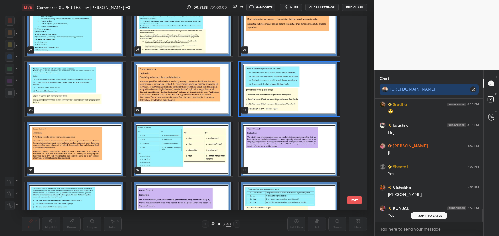
scroll to position [499, 0]
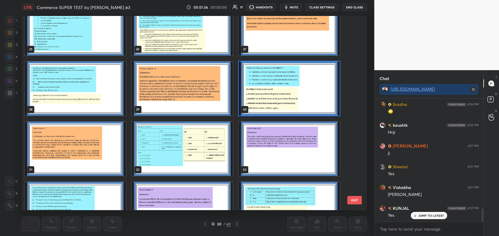
click at [253, 77] on img "grid" at bounding box center [289, 88] width 101 height 54
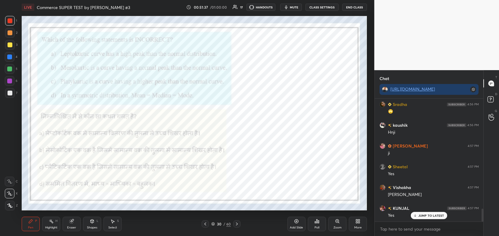
click at [253, 77] on img "grid" at bounding box center [289, 88] width 101 height 54
click at [316, 225] on div "Poll" at bounding box center [317, 224] width 18 height 14
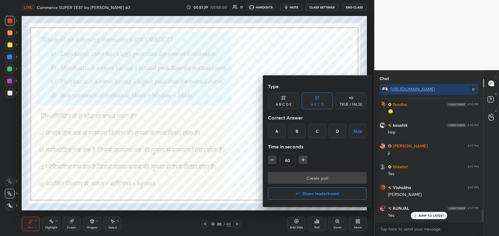
click at [313, 132] on div "C" at bounding box center [317, 131] width 18 height 14
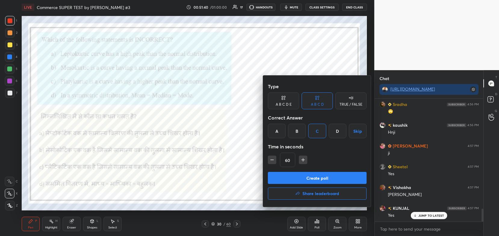
click at [308, 177] on button "Create poll" at bounding box center [317, 178] width 99 height 12
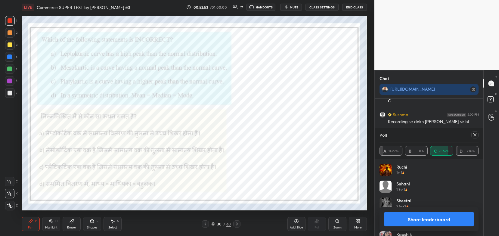
scroll to position [1319, 0]
click at [74, 224] on div "Eraser" at bounding box center [72, 224] width 18 height 14
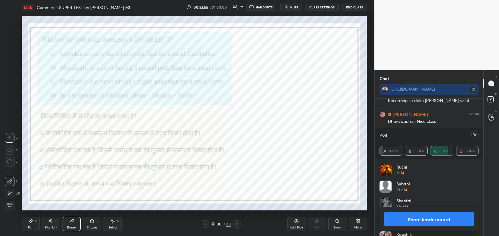
click at [10, 206] on span "Erase all" at bounding box center [9, 205] width 9 height 4
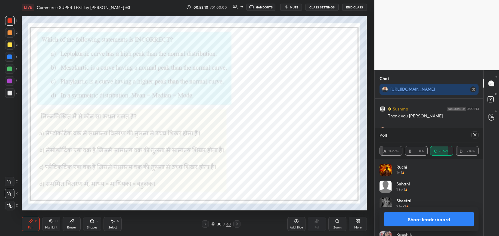
scroll to position [1366, 0]
click at [427, 218] on button "Share leaderboard" at bounding box center [429, 219] width 90 height 14
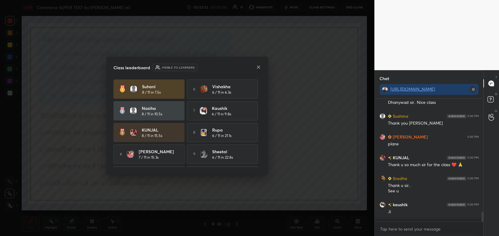
scroll to position [1334, 0]
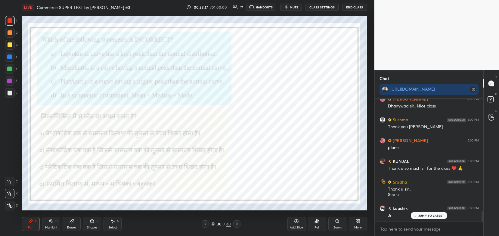
click at [318, 223] on icon at bounding box center [316, 221] width 5 height 5
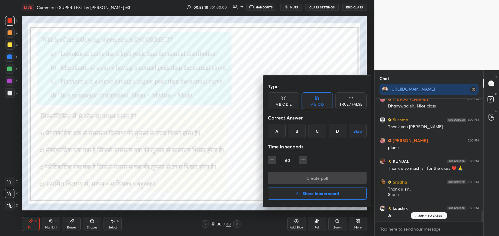
click at [327, 181] on div "Create poll Share leaderboard" at bounding box center [317, 187] width 99 height 30
click at [329, 196] on h4 "Share leaderboard" at bounding box center [320, 193] width 37 height 4
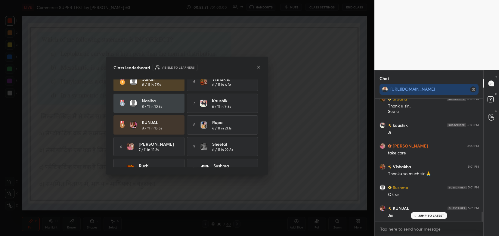
scroll to position [3, 0]
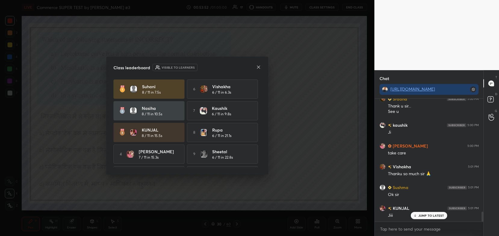
click at [259, 65] on icon at bounding box center [258, 67] width 5 height 5
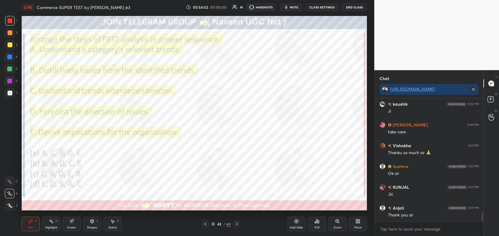
scroll to position [1459, 0]
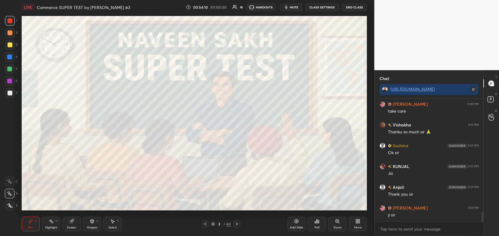
click at [356, 9] on button "End Class" at bounding box center [354, 7] width 25 height 7
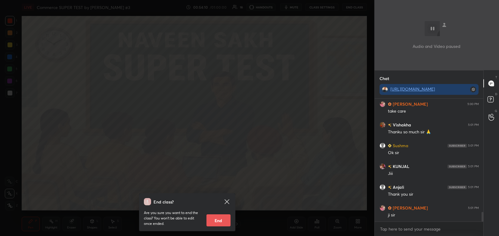
scroll to position [1480, 0]
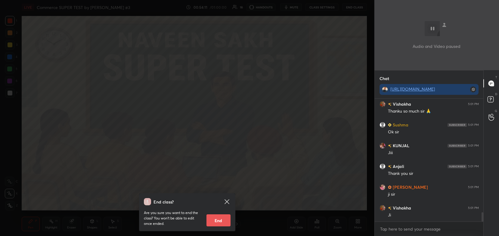
click at [213, 221] on button "End" at bounding box center [218, 220] width 24 height 12
type textarea "x"
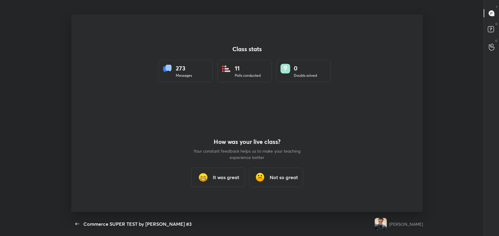
click at [226, 175] on h3 "It was great" at bounding box center [226, 177] width 26 height 7
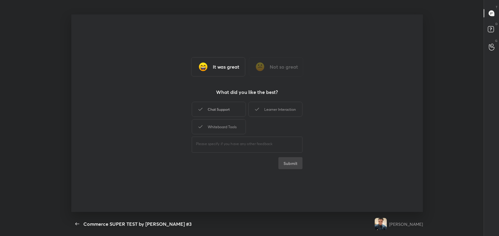
click at [224, 106] on div "Chat Support" at bounding box center [219, 109] width 54 height 15
click at [227, 123] on div "Whiteboard Tools" at bounding box center [219, 126] width 54 height 15
click at [267, 110] on div "Learner Interaction" at bounding box center [275, 109] width 54 height 15
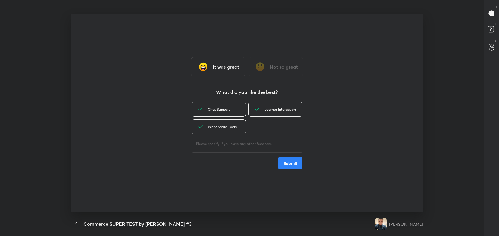
click at [288, 166] on button "Submit" at bounding box center [290, 163] width 24 height 12
